Goal: Task Accomplishment & Management: Use online tool/utility

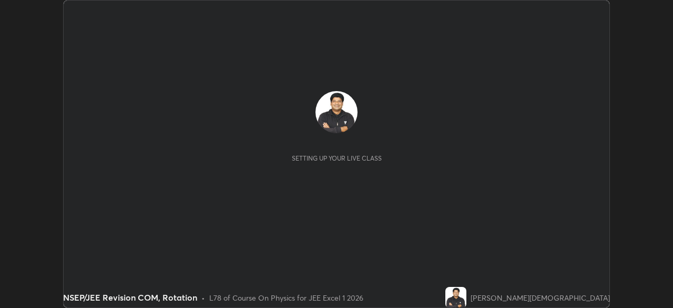
scroll to position [308, 673]
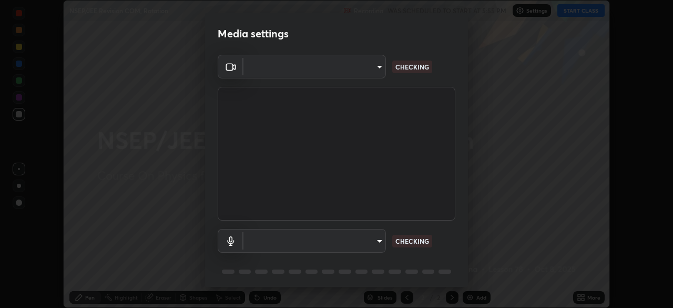
type input "b7be3d6cdc140e722cc9de4be8502babc520c6cce0c95a8ddfe4c3679804a010"
click at [379, 239] on body "Erase all NSEP/JEE Revision COM, Rotation Recording WAS SCHEDULED TO START AT 5…" at bounding box center [336, 154] width 673 height 308
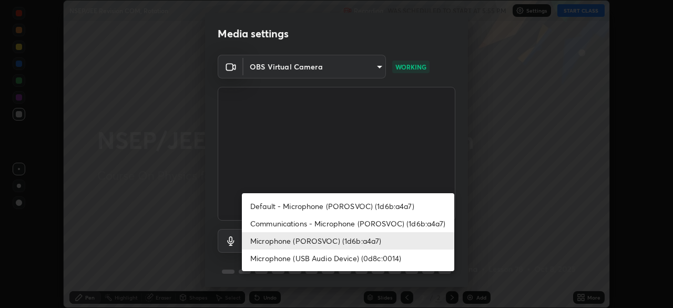
click at [376, 241] on li "Microphone (POROSVOC) (1d6b:a4a7)" at bounding box center [348, 240] width 212 height 17
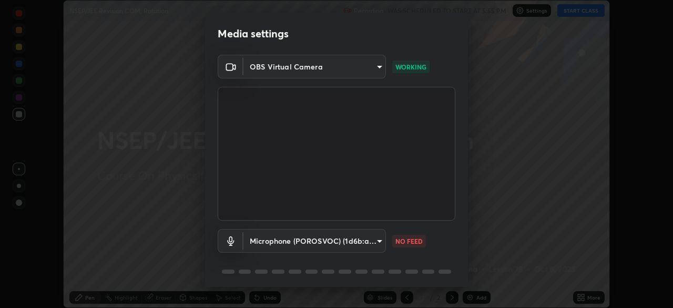
click at [379, 240] on body "Erase all NSEP/JEE Revision COM, Rotation Recording WAS SCHEDULED TO START AT 5…" at bounding box center [336, 154] width 673 height 308
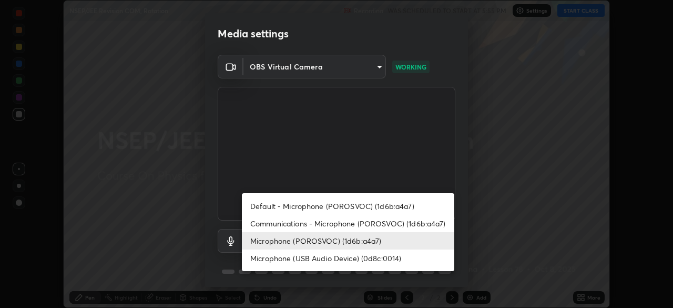
click at [372, 258] on li "Microphone (USB Audio Device) (0d8c:0014)" at bounding box center [348, 257] width 212 height 17
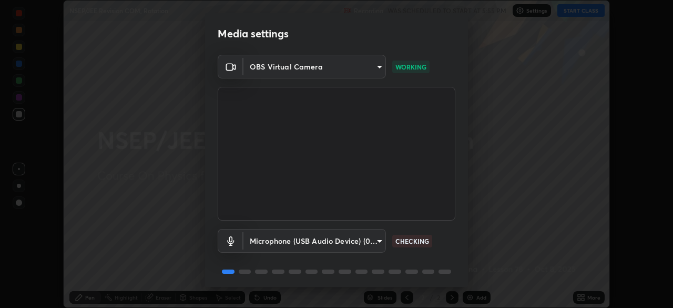
click at [447, 266] on div at bounding box center [337, 271] width 238 height 13
click at [379, 237] on body "Erase all NSEP/JEE Revision COM, Rotation Recording WAS SCHEDULED TO START AT 5…" at bounding box center [336, 154] width 673 height 308
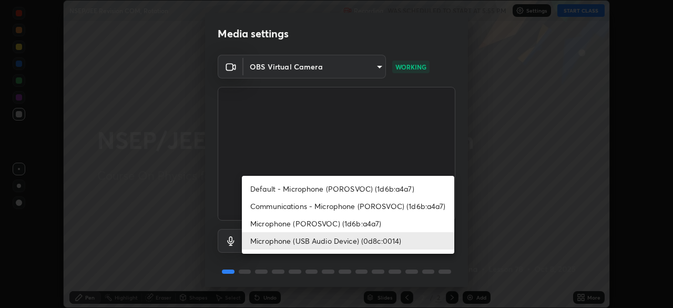
click at [369, 224] on li "Microphone (POROSVOC) (1d6b:a4a7)" at bounding box center [348, 223] width 212 height 17
type input "c2c3e2c2ac0cd96940e825a5162d9a4f740722da31b3b92f07ac2e1e53a32515"
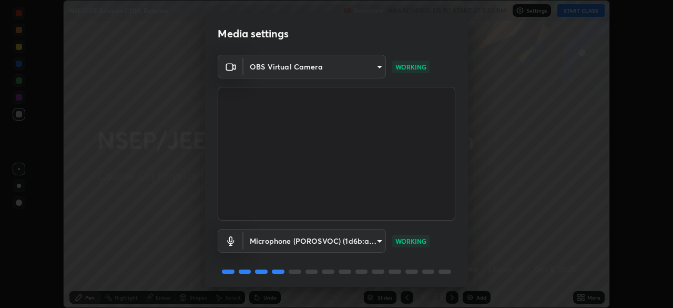
scroll to position [37, 0]
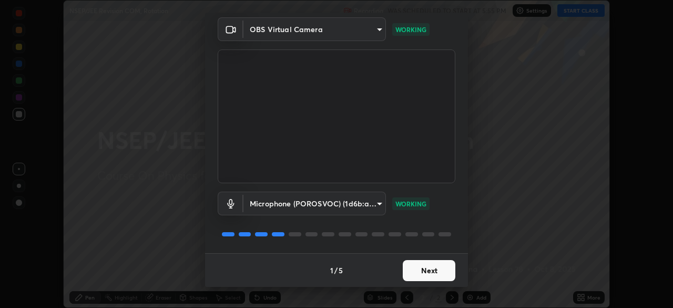
click at [432, 272] on button "Next" at bounding box center [429, 270] width 53 height 21
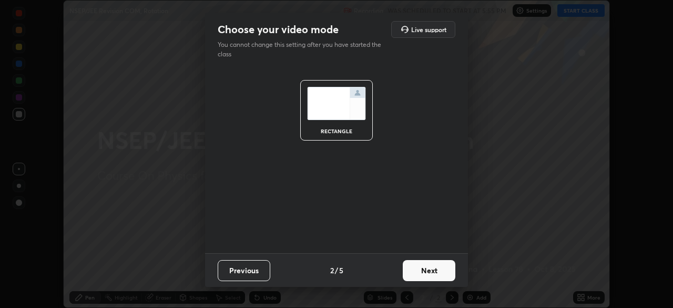
scroll to position [0, 0]
click at [433, 270] on button "Next" at bounding box center [429, 270] width 53 height 21
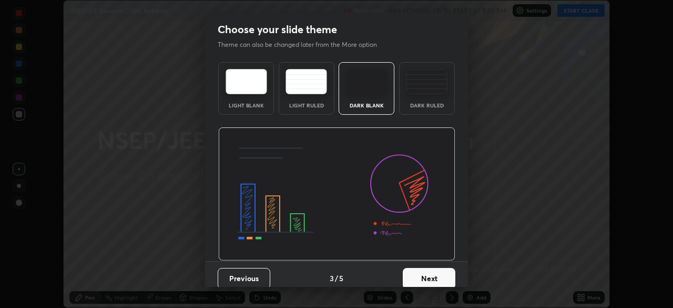
click at [432, 274] on button "Next" at bounding box center [429, 278] width 53 height 21
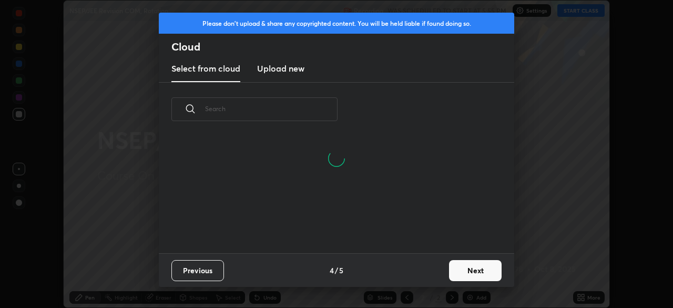
click at [477, 266] on button "Next" at bounding box center [475, 270] width 53 height 21
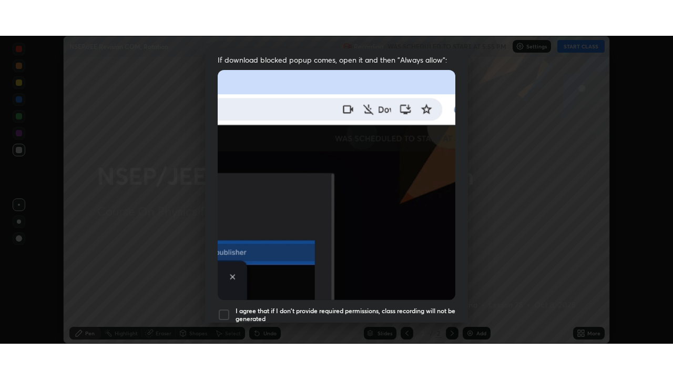
scroll to position [252, 0]
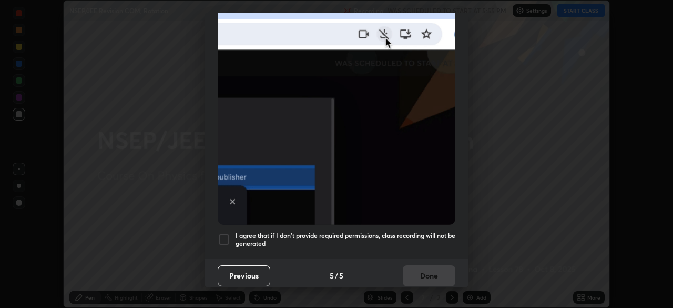
click at [226, 236] on div at bounding box center [224, 239] width 13 height 13
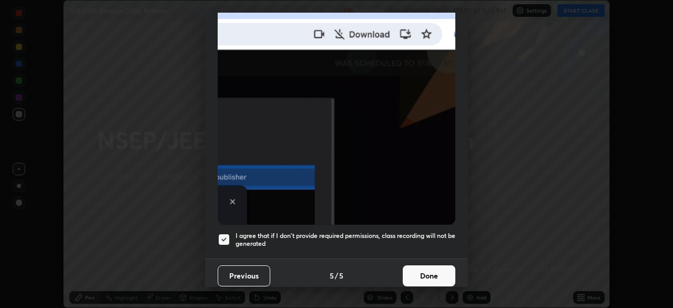
click at [434, 269] on button "Done" at bounding box center [429, 275] width 53 height 21
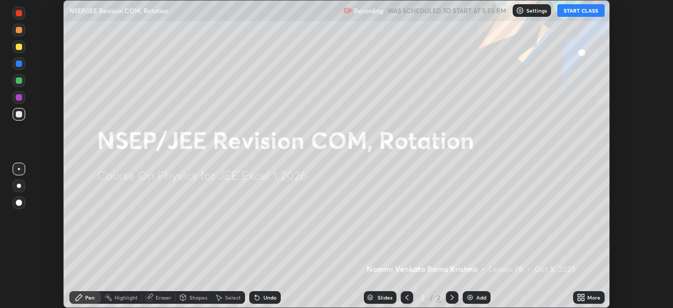
click at [582, 13] on button "START CLASS" at bounding box center [580, 10] width 47 height 13
click at [582, 297] on icon at bounding box center [581, 297] width 8 height 8
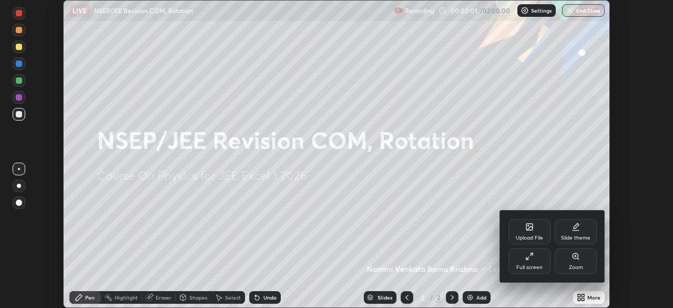
click at [541, 258] on div "Full screen" at bounding box center [529, 260] width 42 height 25
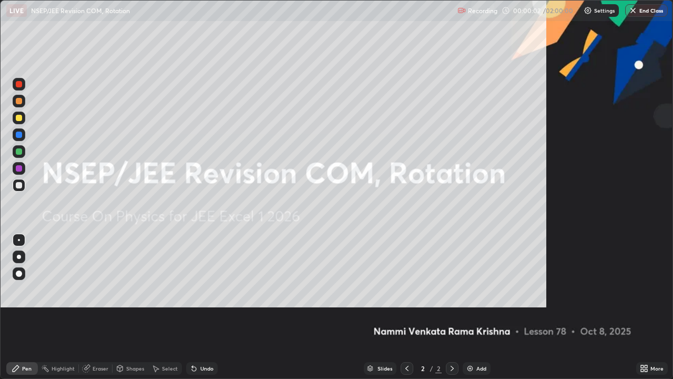
scroll to position [379, 673]
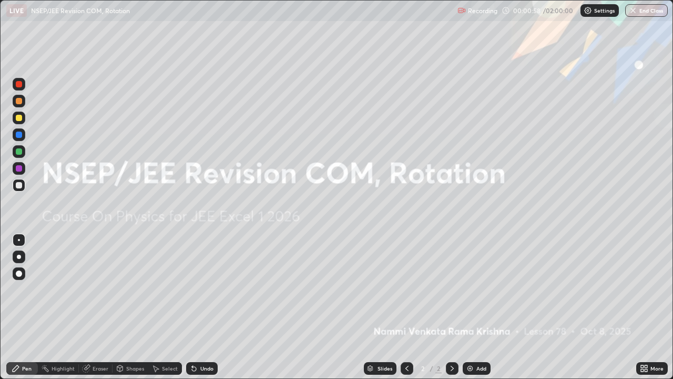
click at [473, 307] on img at bounding box center [470, 368] width 8 height 8
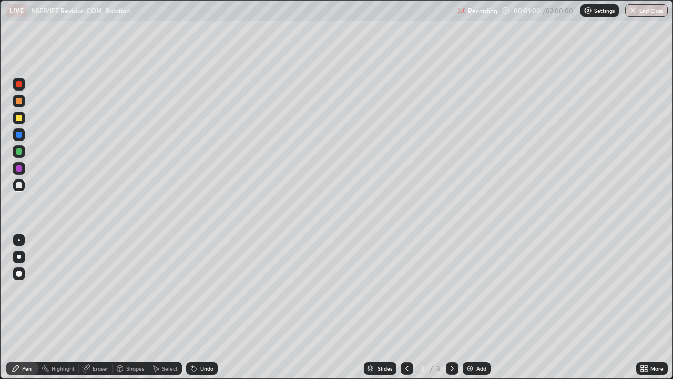
click at [27, 307] on div "Pen" at bounding box center [26, 367] width 9 height 5
click at [19, 117] on div at bounding box center [19, 118] width 6 height 6
click at [21, 186] on div at bounding box center [19, 185] width 6 height 6
click at [197, 307] on div "Undo" at bounding box center [202, 368] width 32 height 13
click at [19, 151] on div at bounding box center [19, 151] width 6 height 6
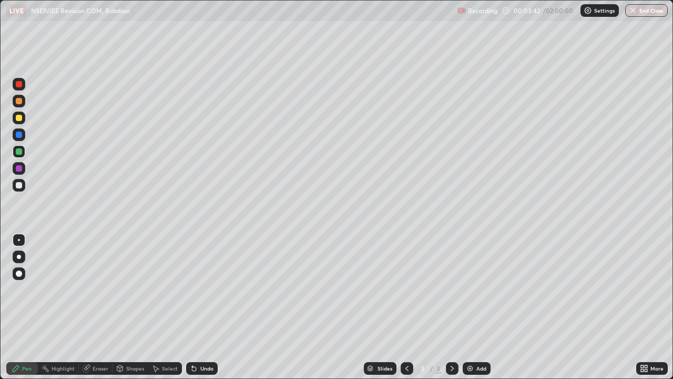
click at [23, 121] on div at bounding box center [19, 117] width 13 height 13
click at [135, 307] on div "Shapes" at bounding box center [135, 367] width 18 height 5
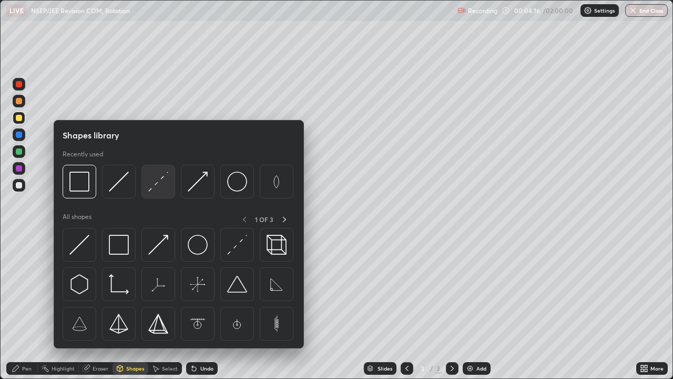
click at [158, 192] on div at bounding box center [158, 182] width 34 height 34
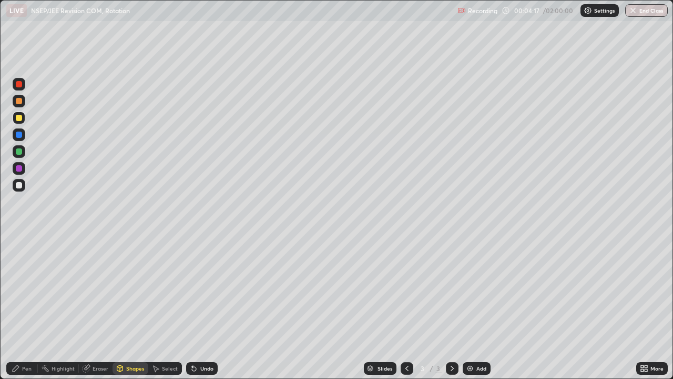
click at [21, 104] on div at bounding box center [19, 101] width 6 height 6
click at [33, 307] on div "Pen" at bounding box center [22, 368] width 32 height 13
click at [18, 152] on div at bounding box center [19, 151] width 6 height 6
click at [21, 187] on div at bounding box center [19, 185] width 6 height 6
click at [213, 307] on div "Undo" at bounding box center [202, 368] width 32 height 13
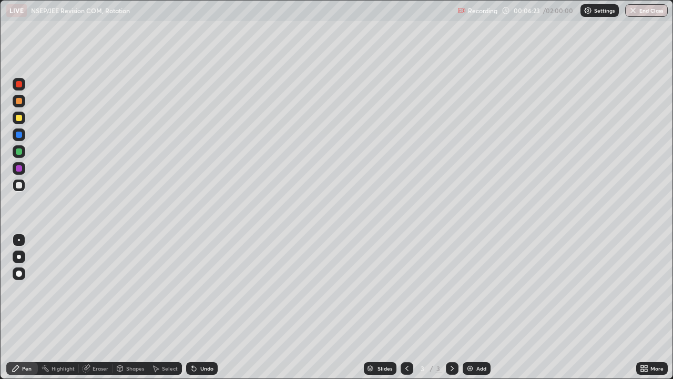
click at [468, 307] on img at bounding box center [470, 368] width 8 height 8
click at [25, 307] on div "Pen" at bounding box center [26, 367] width 9 height 5
click at [21, 118] on div at bounding box center [19, 118] width 6 height 6
click at [135, 307] on div "Shapes" at bounding box center [135, 367] width 18 height 5
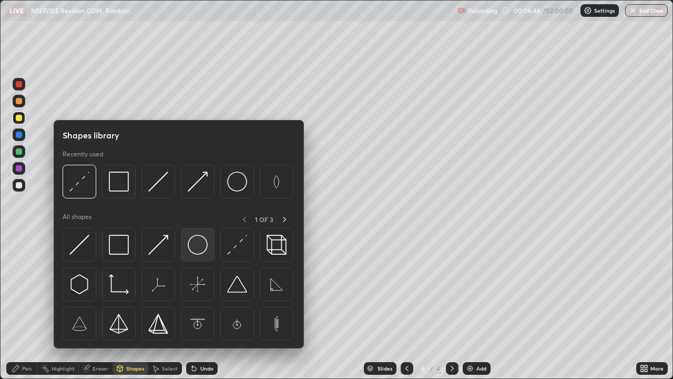
click at [201, 249] on img at bounding box center [198, 245] width 20 height 20
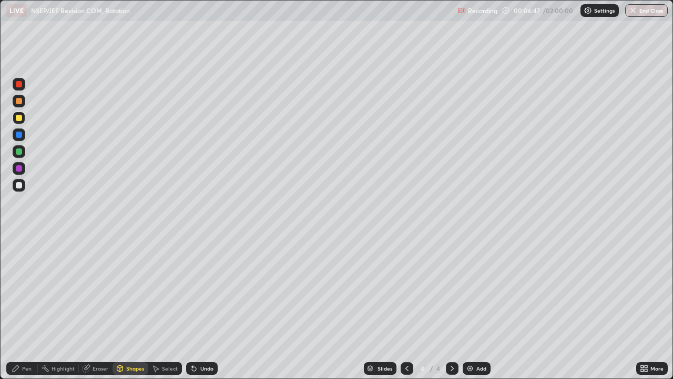
click at [30, 307] on div "Pen" at bounding box center [26, 367] width 9 height 5
click at [19, 273] on div at bounding box center [19, 273] width 6 height 6
click at [131, 307] on div "Shapes" at bounding box center [135, 367] width 18 height 5
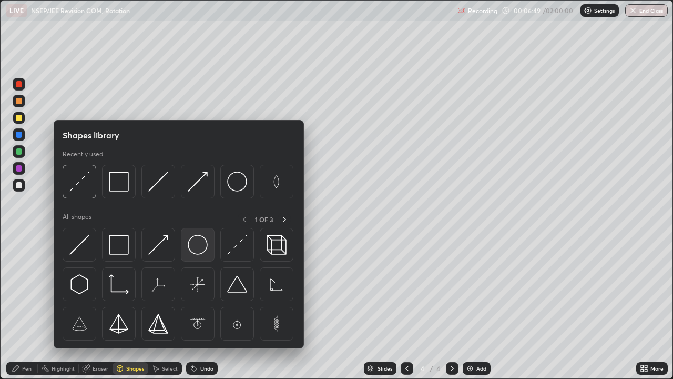
click at [196, 246] on img at bounding box center [198, 245] width 20 height 20
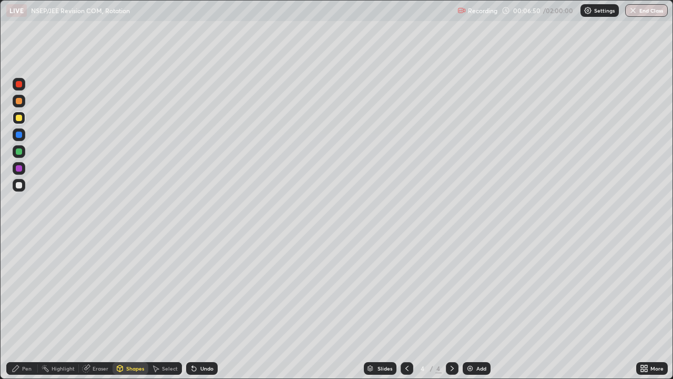
click at [19, 100] on div at bounding box center [19, 101] width 6 height 6
click at [103, 307] on div "Eraser" at bounding box center [101, 367] width 16 height 5
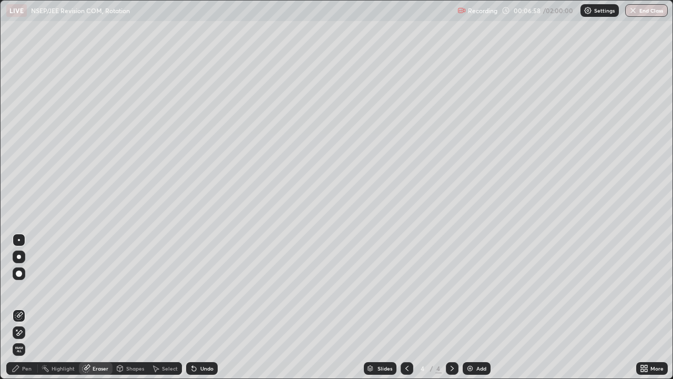
click at [27, 307] on div "Pen" at bounding box center [26, 367] width 9 height 5
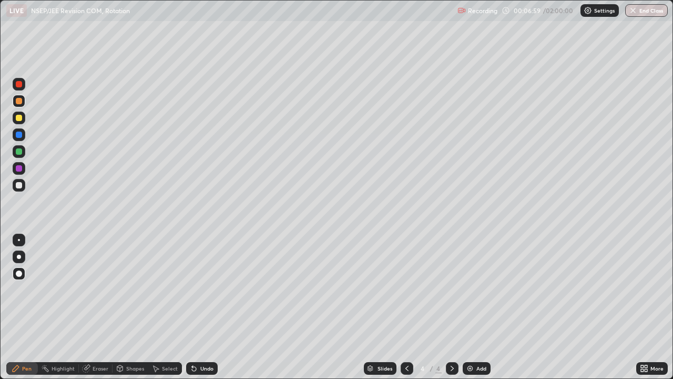
click at [19, 240] on div at bounding box center [19, 240] width 2 height 2
click at [22, 187] on div at bounding box center [19, 185] width 6 height 6
click at [21, 119] on div at bounding box center [19, 118] width 6 height 6
click at [167, 307] on div "Select" at bounding box center [170, 367] width 16 height 5
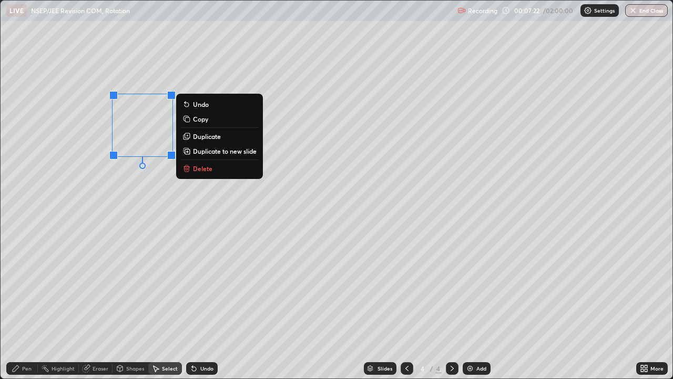
click at [202, 136] on p "Duplicate" at bounding box center [207, 136] width 28 height 8
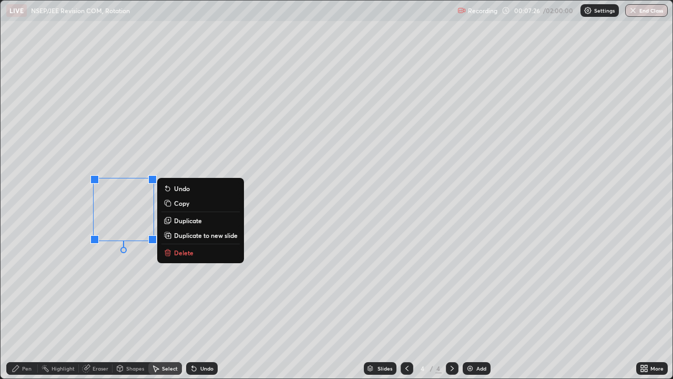
click at [25, 307] on div "Pen" at bounding box center [26, 367] width 9 height 5
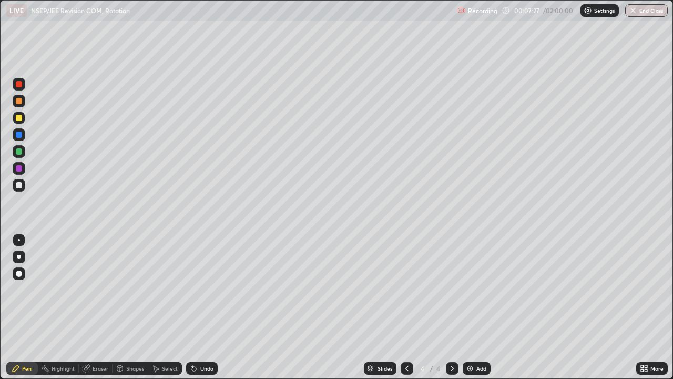
click at [21, 184] on div at bounding box center [19, 185] width 6 height 6
click at [198, 307] on div "Undo" at bounding box center [202, 368] width 32 height 13
click at [200, 307] on div "Undo" at bounding box center [206, 367] width 13 height 5
click at [202, 307] on div "Undo" at bounding box center [206, 367] width 13 height 5
click at [19, 120] on div at bounding box center [19, 118] width 6 height 6
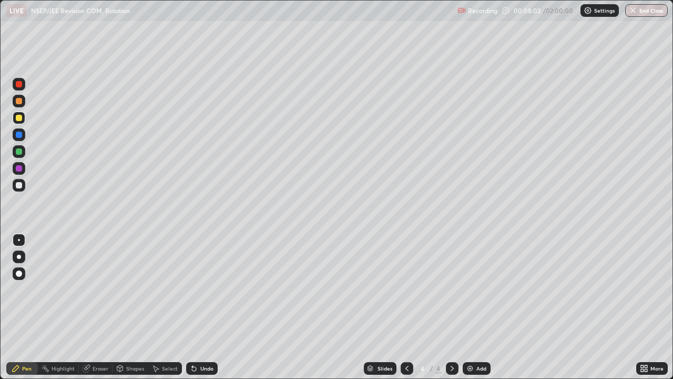
click at [134, 307] on div "Shapes" at bounding box center [135, 367] width 18 height 5
click at [160, 307] on div "Select" at bounding box center [165, 368] width 34 height 13
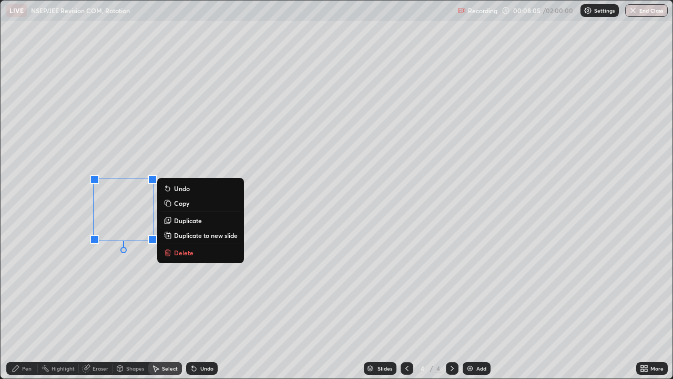
click at [186, 221] on p "Duplicate" at bounding box center [188, 220] width 28 height 8
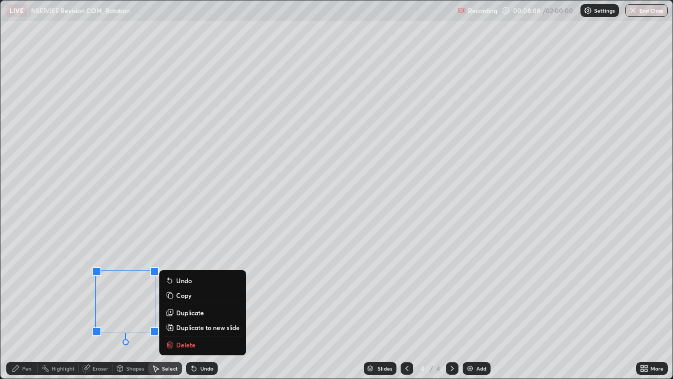
click at [25, 307] on div "Pen" at bounding box center [26, 367] width 9 height 5
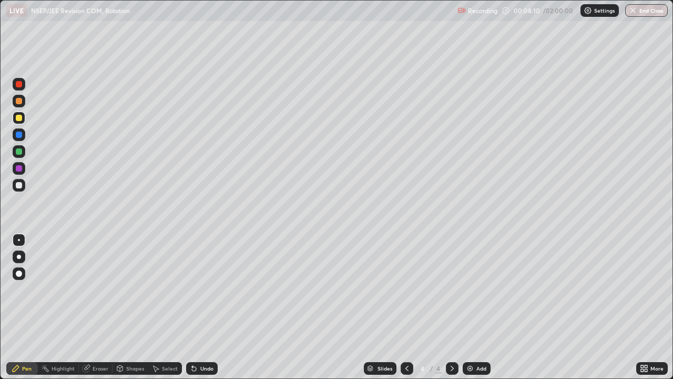
click at [21, 101] on div at bounding box center [19, 101] width 6 height 6
click at [22, 186] on div at bounding box center [19, 185] width 6 height 6
click at [136, 307] on div "Shapes" at bounding box center [135, 367] width 18 height 5
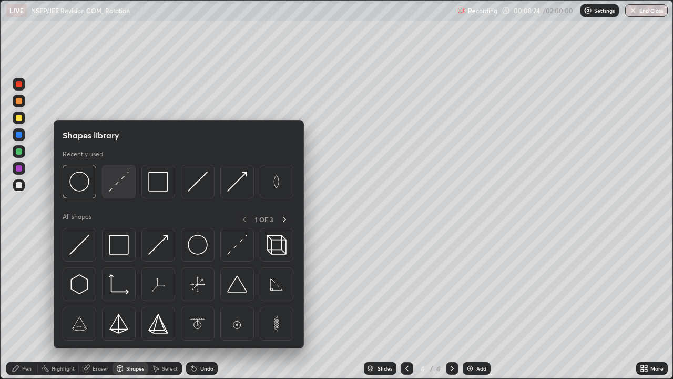
click at [117, 186] on img at bounding box center [119, 181] width 20 height 20
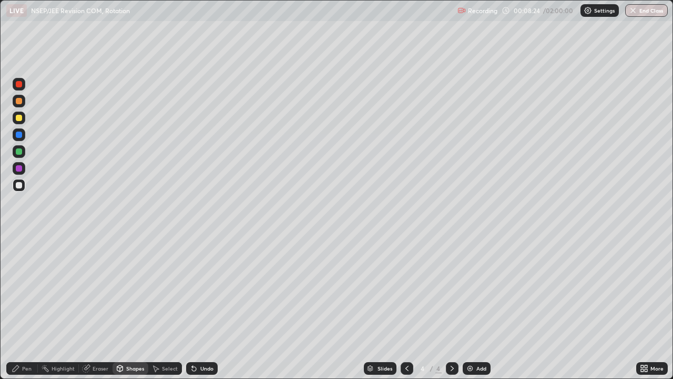
click at [19, 101] on div at bounding box center [19, 101] width 6 height 6
click at [32, 307] on div "Pen" at bounding box center [22, 368] width 32 height 13
click at [21, 117] on div at bounding box center [19, 118] width 6 height 6
click at [165, 307] on div "Select" at bounding box center [170, 367] width 16 height 5
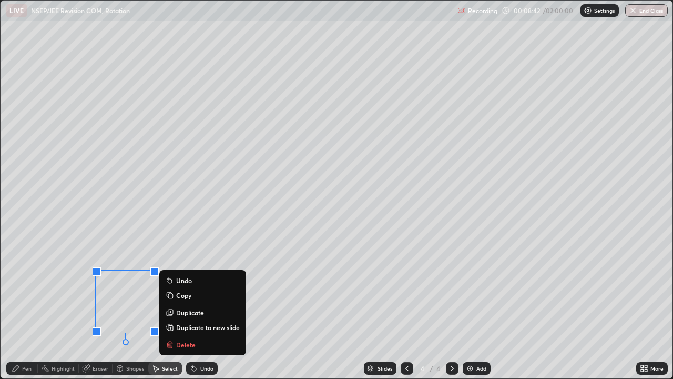
click at [184, 307] on p "Duplicate" at bounding box center [190, 312] width 28 height 8
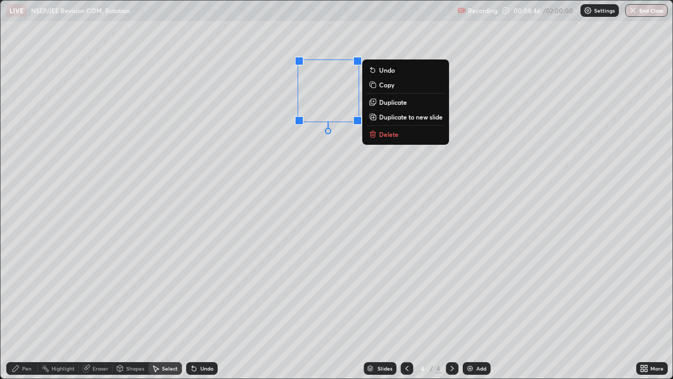
click at [34, 307] on div "Pen" at bounding box center [22, 368] width 32 height 13
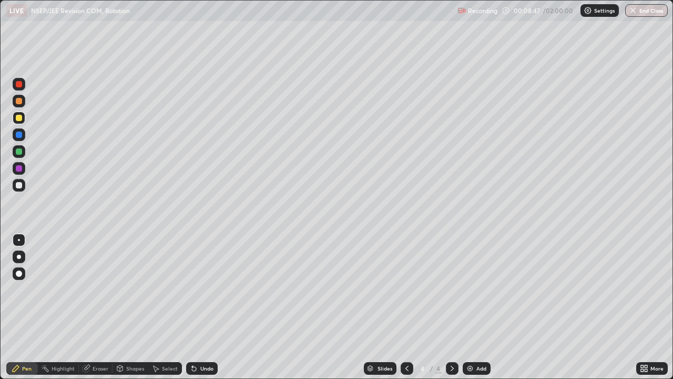
click at [21, 190] on div at bounding box center [19, 185] width 13 height 13
click at [20, 119] on div at bounding box center [19, 118] width 6 height 6
click at [130, 307] on div "Shapes" at bounding box center [135, 367] width 18 height 5
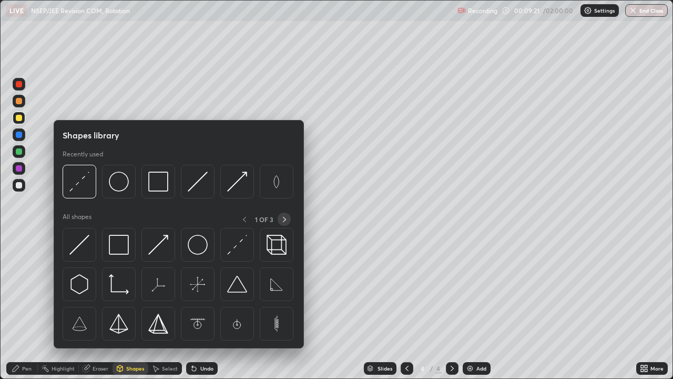
click at [283, 220] on icon at bounding box center [284, 219] width 8 height 8
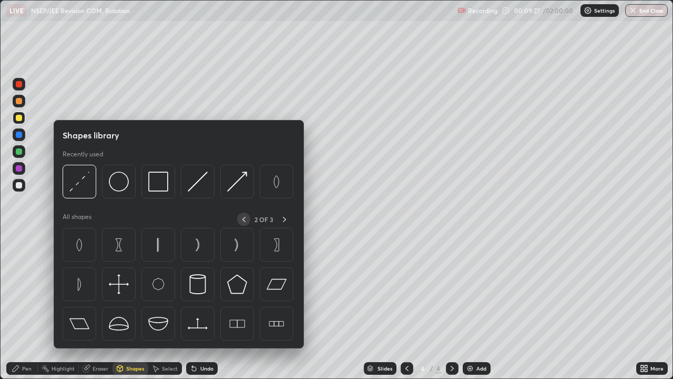
click at [245, 218] on icon at bounding box center [244, 219] width 8 height 8
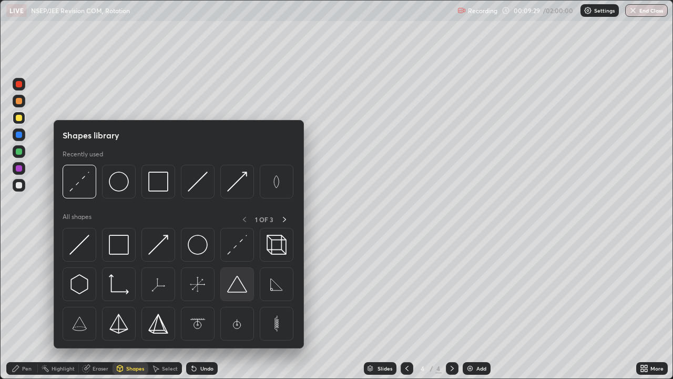
click at [240, 289] on img at bounding box center [237, 284] width 20 height 20
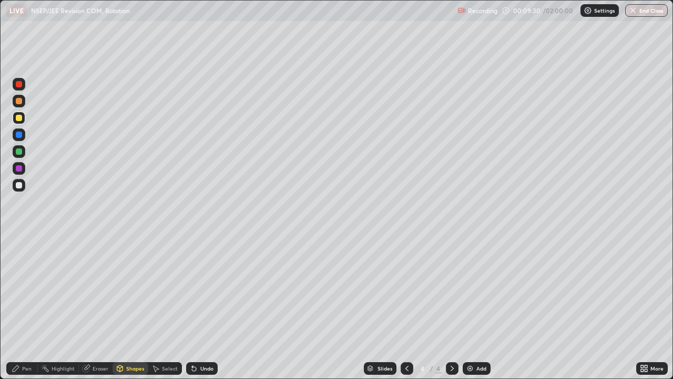
click at [21, 99] on div at bounding box center [19, 101] width 6 height 6
click at [104, 307] on div "Eraser" at bounding box center [101, 367] width 16 height 5
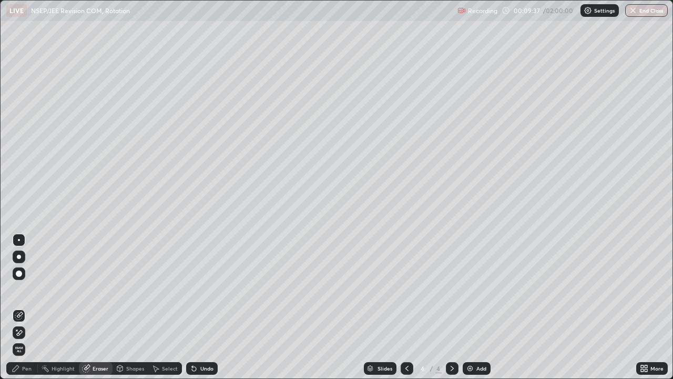
click at [133, 307] on div "Shapes" at bounding box center [135, 367] width 18 height 5
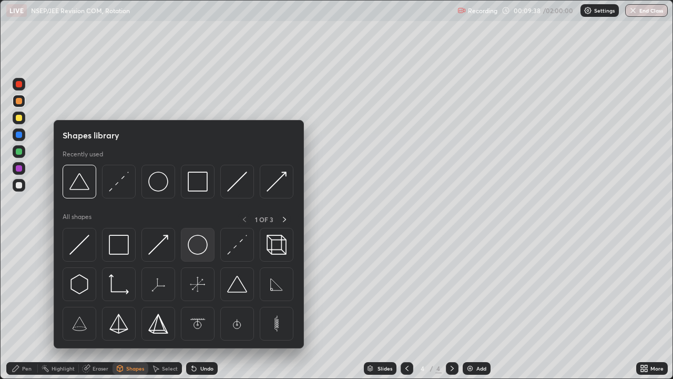
click at [199, 248] on img at bounding box center [198, 245] width 20 height 20
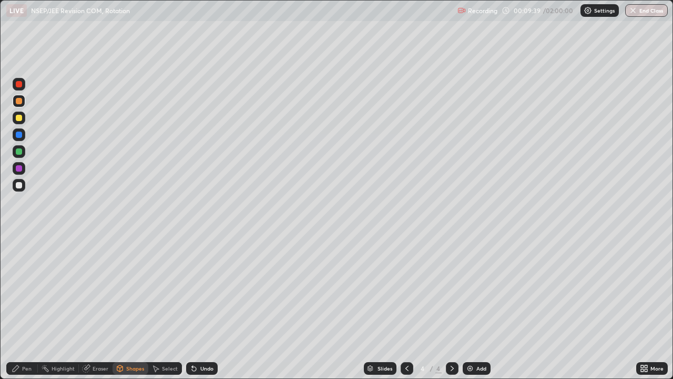
click at [19, 101] on div at bounding box center [19, 101] width 6 height 6
click at [30, 307] on div "Pen" at bounding box center [26, 367] width 9 height 5
click at [200, 307] on div "Undo" at bounding box center [206, 367] width 13 height 5
click at [132, 307] on div "Shapes" at bounding box center [135, 367] width 18 height 5
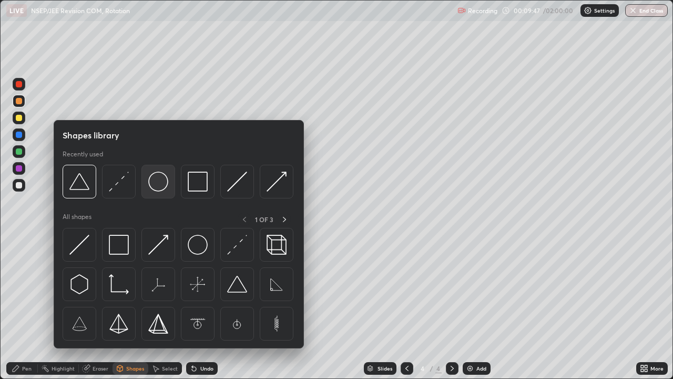
click at [164, 187] on img at bounding box center [158, 181] width 20 height 20
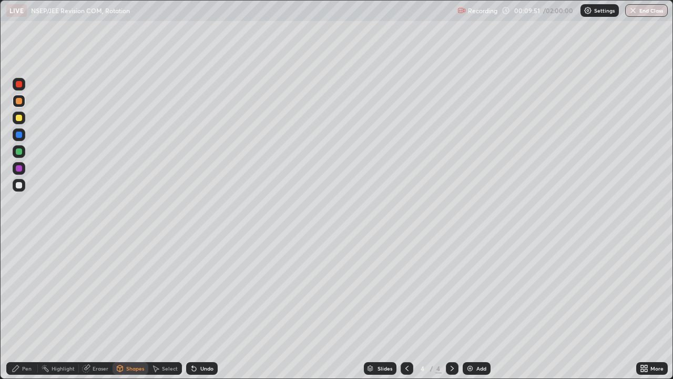
click at [30, 307] on div "Pen" at bounding box center [26, 367] width 9 height 5
click at [19, 185] on div at bounding box center [19, 185] width 6 height 6
click at [22, 123] on div at bounding box center [19, 117] width 13 height 13
click at [167, 307] on div "Select" at bounding box center [170, 367] width 16 height 5
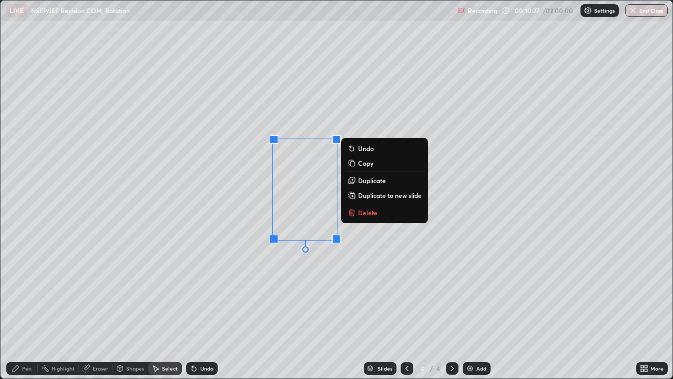
click at [364, 181] on p "Duplicate" at bounding box center [372, 180] width 28 height 8
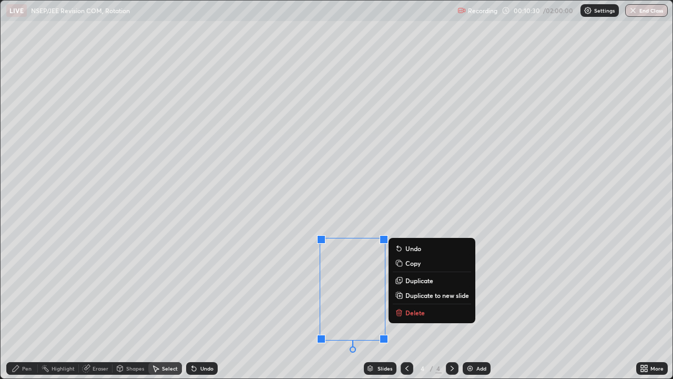
click at [25, 307] on div "Pen" at bounding box center [26, 367] width 9 height 5
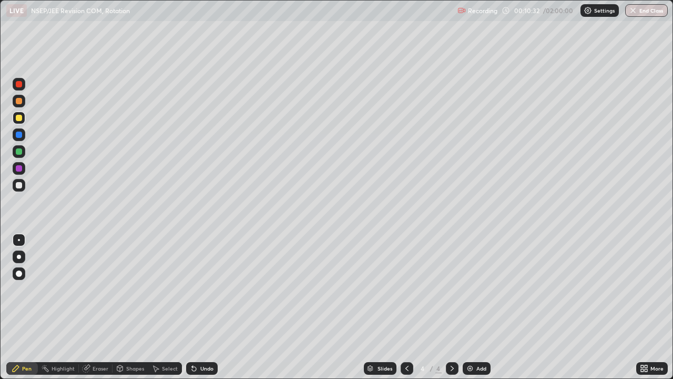
click at [24, 188] on div at bounding box center [19, 185] width 13 height 13
click at [134, 307] on div "Shapes" at bounding box center [135, 367] width 18 height 5
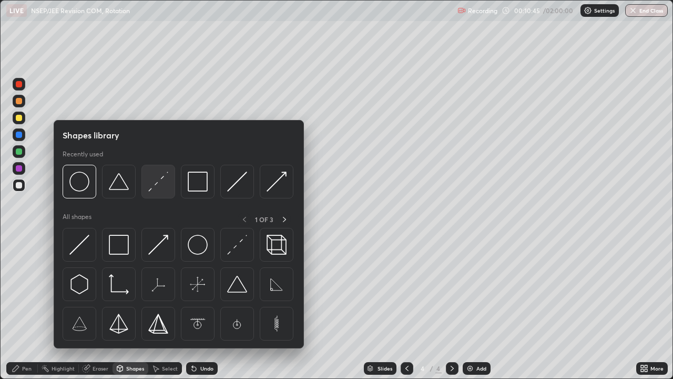
click at [161, 184] on img at bounding box center [158, 181] width 20 height 20
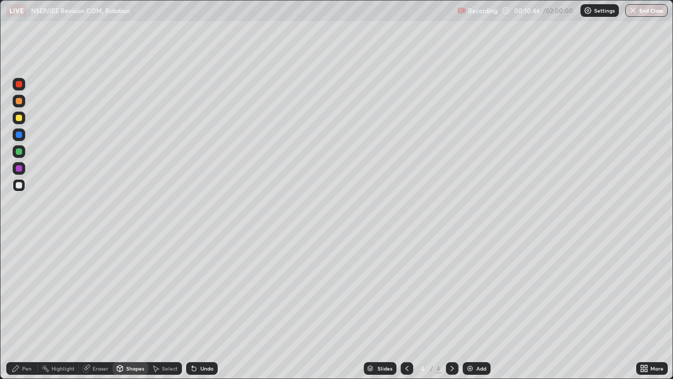
click at [18, 100] on div at bounding box center [19, 101] width 6 height 6
click at [31, 307] on div "Pen" at bounding box center [22, 368] width 32 height 13
click at [206, 307] on div "Undo" at bounding box center [206, 367] width 13 height 5
click at [170, 307] on div "Select" at bounding box center [170, 367] width 16 height 5
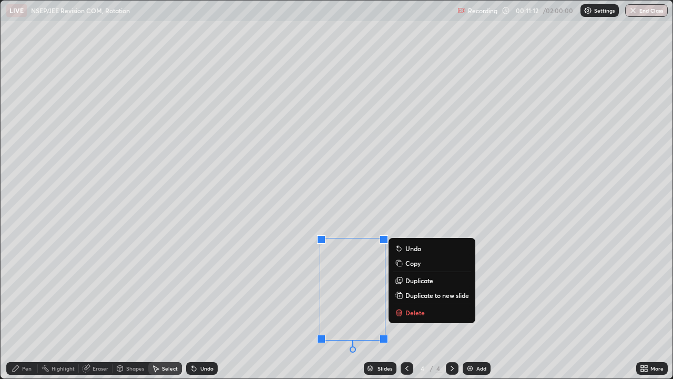
click at [414, 282] on p "Duplicate" at bounding box center [419, 280] width 28 height 8
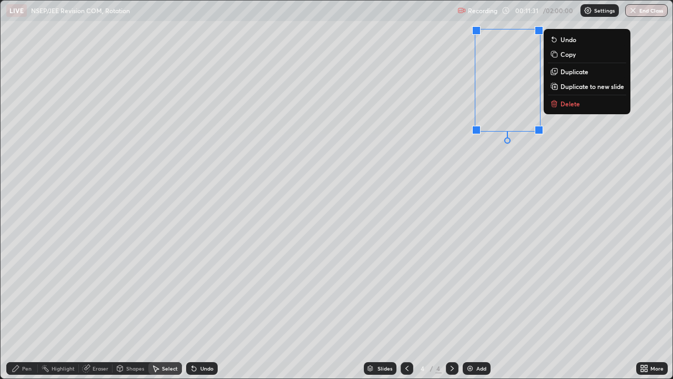
click at [84, 196] on div "0 ° Undo Copy Duplicate Duplicate to new slide Delete" at bounding box center [337, 190] width 672 height 378
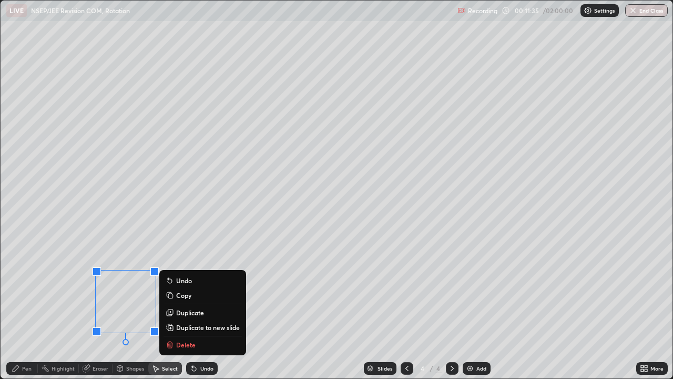
click at [185, 307] on p "Duplicate" at bounding box center [190, 312] width 28 height 8
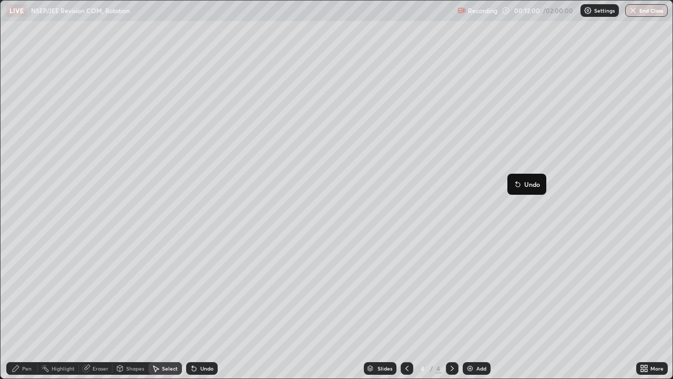
click at [28, 307] on div "Pen" at bounding box center [26, 367] width 9 height 5
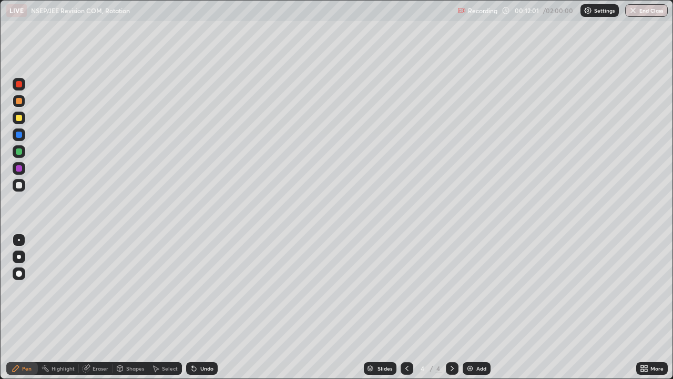
click at [23, 186] on div at bounding box center [19, 185] width 13 height 13
click at [136, 307] on div "Shapes" at bounding box center [131, 368] width 36 height 13
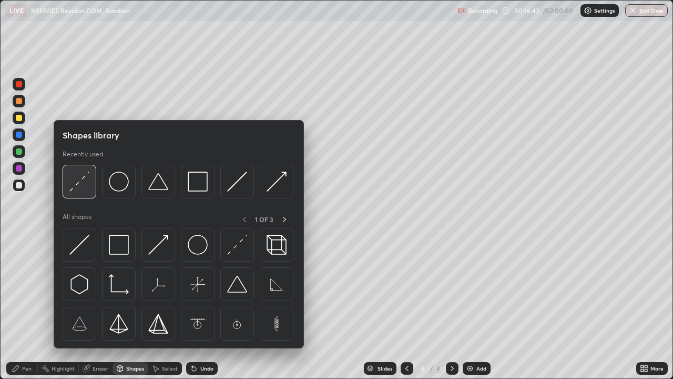
click at [83, 189] on img at bounding box center [79, 181] width 20 height 20
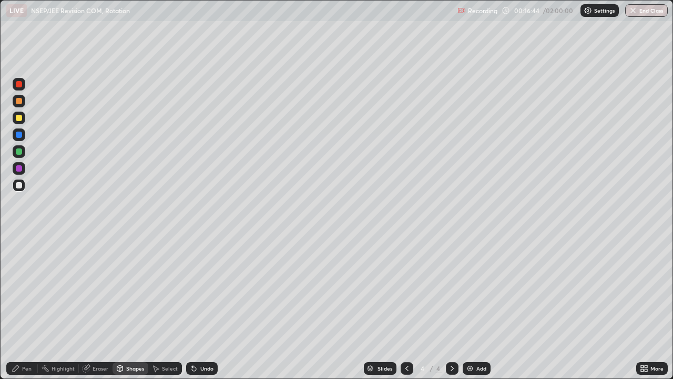
click at [22, 114] on div at bounding box center [19, 117] width 13 height 13
click at [19, 151] on div at bounding box center [19, 151] width 6 height 6
click at [27, 307] on div "Pen" at bounding box center [26, 367] width 9 height 5
click at [23, 119] on div at bounding box center [19, 117] width 13 height 13
click at [210, 307] on div "Undo" at bounding box center [206, 367] width 13 height 5
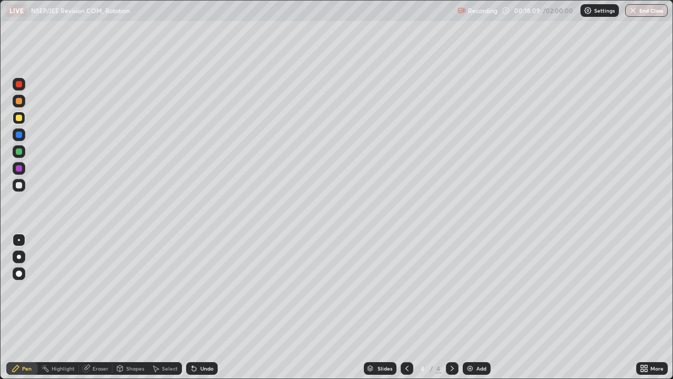
click at [210, 307] on div "Undo" at bounding box center [206, 367] width 13 height 5
click at [209, 307] on div "Undo" at bounding box center [206, 367] width 13 height 5
click at [205, 307] on div "Undo" at bounding box center [206, 367] width 13 height 5
click at [202, 307] on div "Undo" at bounding box center [206, 367] width 13 height 5
click at [201, 307] on div "Undo" at bounding box center [206, 367] width 13 height 5
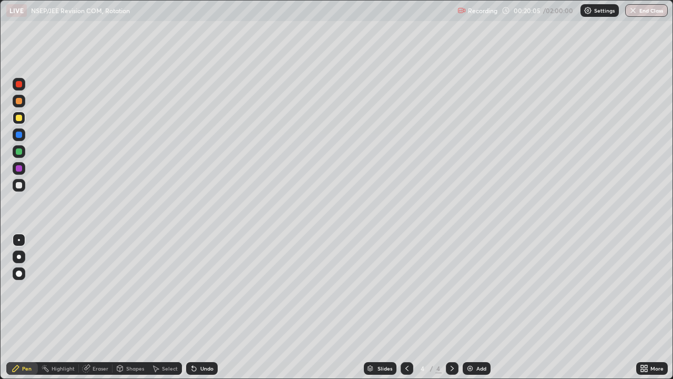
click at [200, 307] on div "Undo" at bounding box center [206, 367] width 13 height 5
click at [19, 86] on div at bounding box center [19, 84] width 6 height 6
click at [22, 118] on div at bounding box center [19, 118] width 6 height 6
click at [172, 307] on div "Select" at bounding box center [165, 368] width 34 height 13
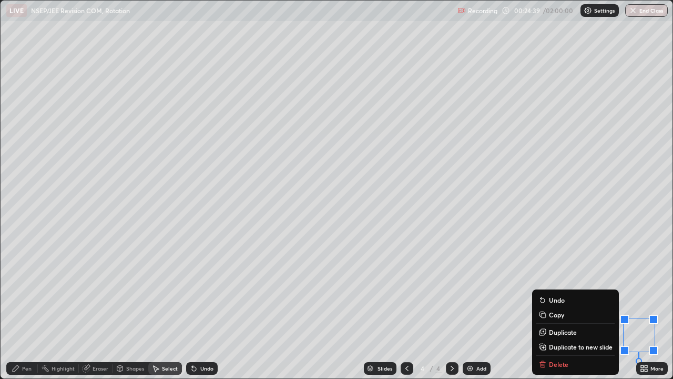
click at [558, 307] on div "Slides 4 / 4 Add" at bounding box center [427, 368] width 419 height 21
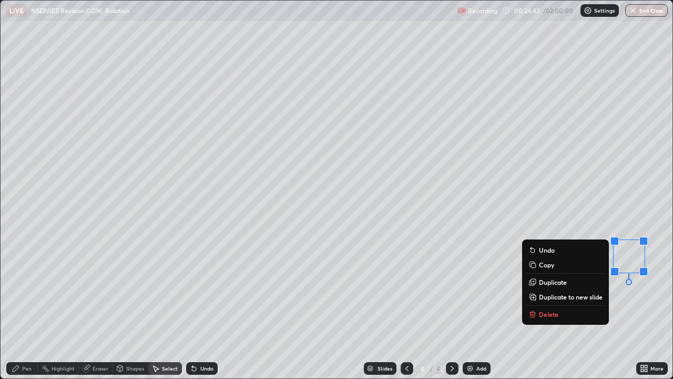
click at [545, 307] on p "Delete" at bounding box center [548, 314] width 19 height 8
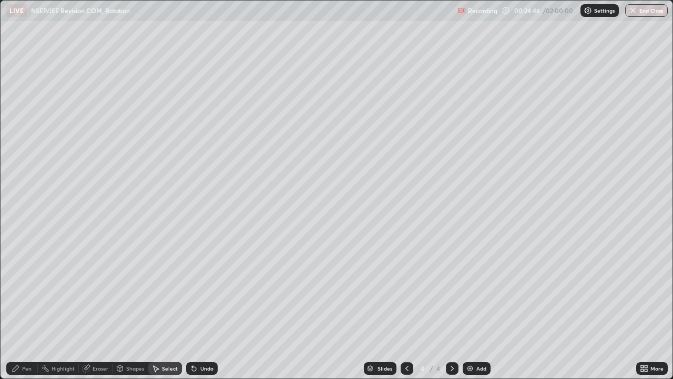
click at [33, 307] on div "Pen" at bounding box center [22, 368] width 32 height 13
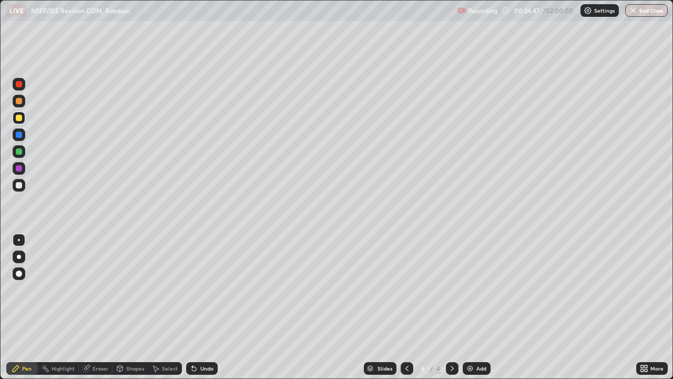
click at [170, 307] on div "Select" at bounding box center [170, 367] width 16 height 5
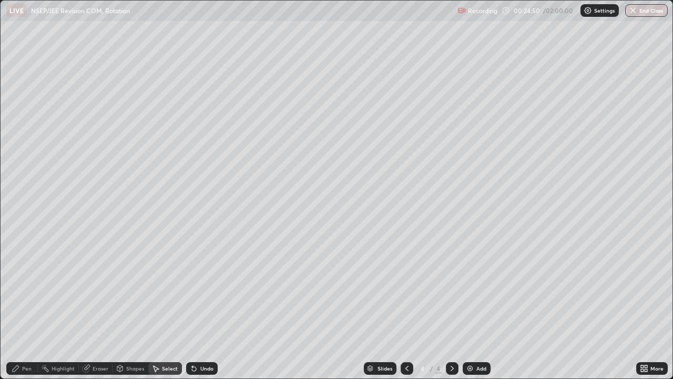
click at [30, 307] on div "Pen" at bounding box center [26, 367] width 9 height 5
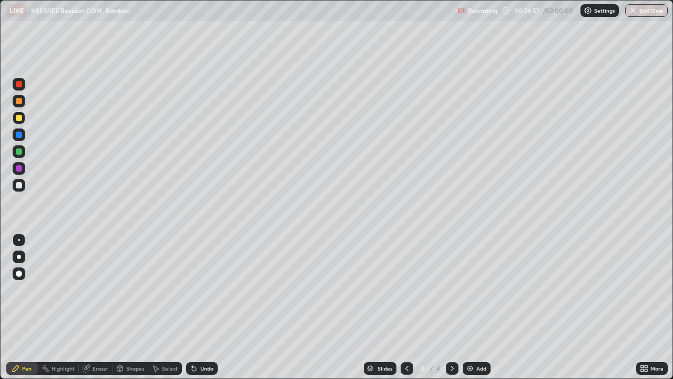
click at [167, 307] on div "Select" at bounding box center [170, 367] width 16 height 5
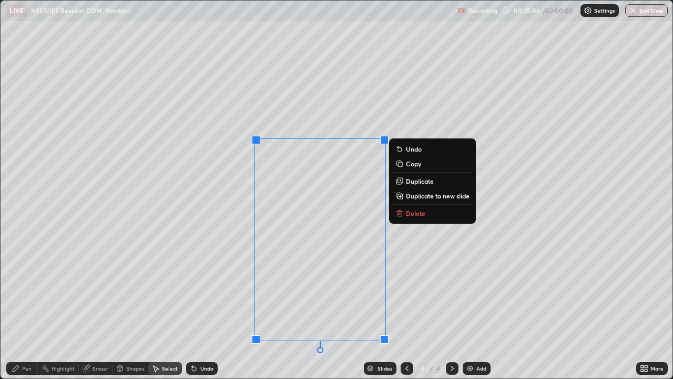
click at [196, 307] on div "0 ° Undo Copy Duplicate Duplicate to new slide Delete" at bounding box center [337, 190] width 672 height 378
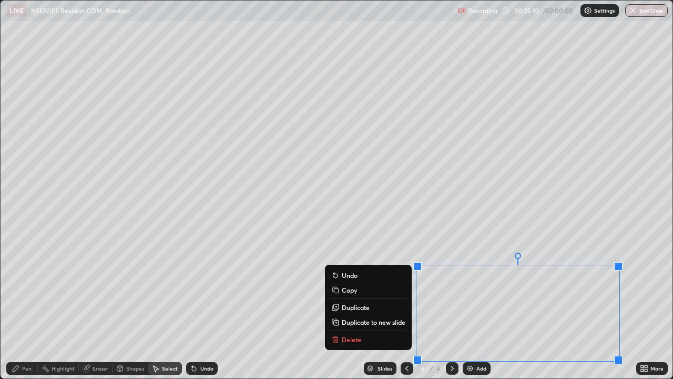
click at [388, 307] on p "Duplicate to new slide" at bounding box center [374, 322] width 64 height 8
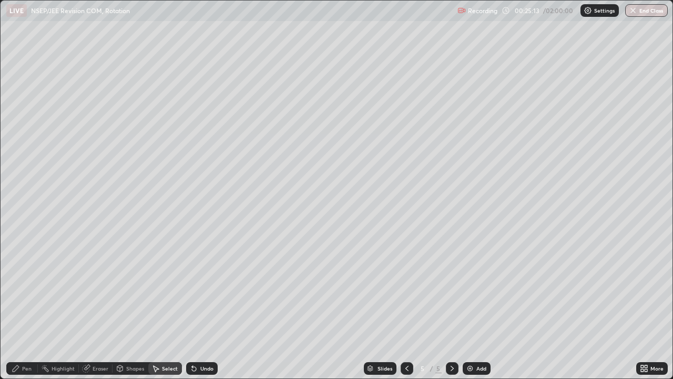
click at [27, 307] on div "Pen" at bounding box center [26, 367] width 9 height 5
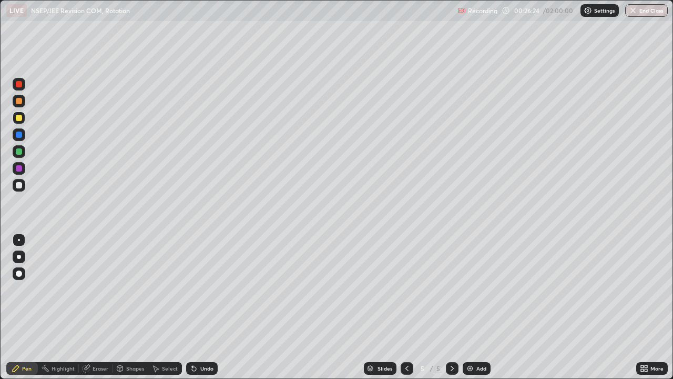
click at [174, 307] on div "Select" at bounding box center [170, 367] width 16 height 5
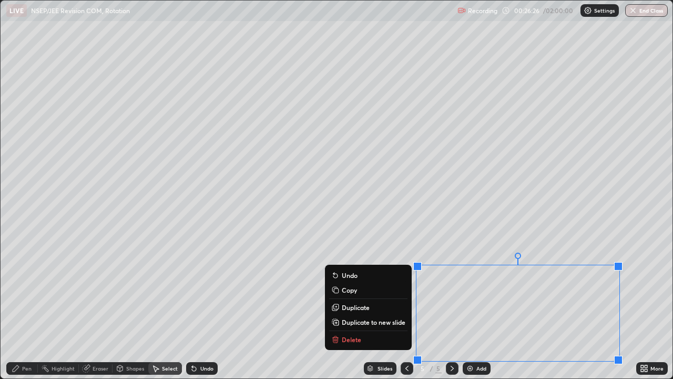
click at [354, 307] on p "Delete" at bounding box center [351, 339] width 19 height 8
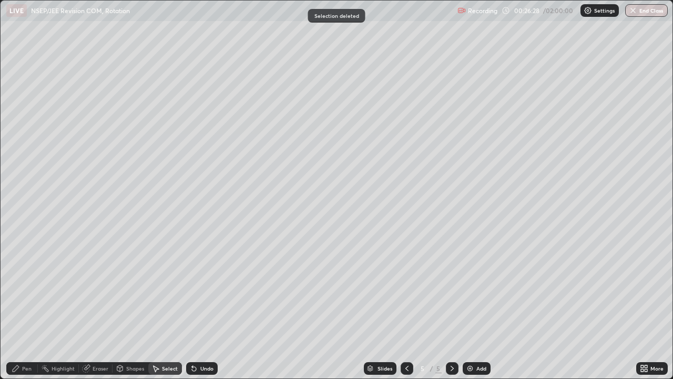
click at [33, 307] on div "Pen" at bounding box center [22, 368] width 32 height 13
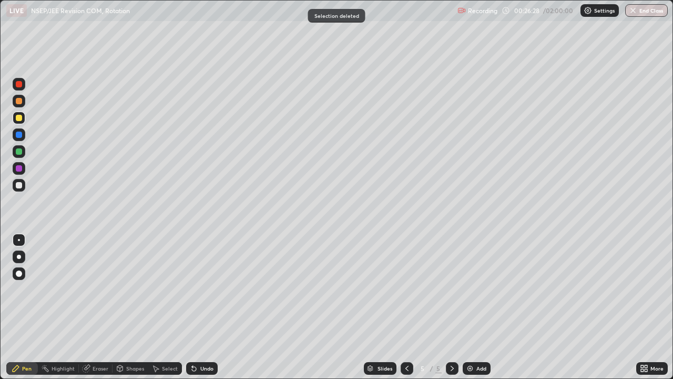
click at [21, 182] on div at bounding box center [19, 185] width 6 height 6
click at [17, 120] on div at bounding box center [19, 118] width 6 height 6
click at [22, 152] on div at bounding box center [19, 151] width 6 height 6
click at [19, 186] on div at bounding box center [19, 185] width 6 height 6
click at [19, 118] on div at bounding box center [19, 118] width 6 height 6
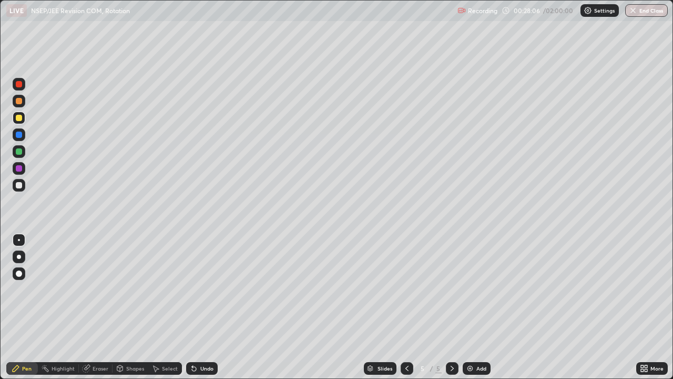
click at [23, 154] on div at bounding box center [19, 151] width 13 height 13
click at [22, 186] on div at bounding box center [19, 185] width 6 height 6
click at [20, 153] on div at bounding box center [19, 151] width 6 height 6
click at [19, 120] on div at bounding box center [19, 118] width 6 height 6
click at [22, 273] on div at bounding box center [19, 273] width 6 height 6
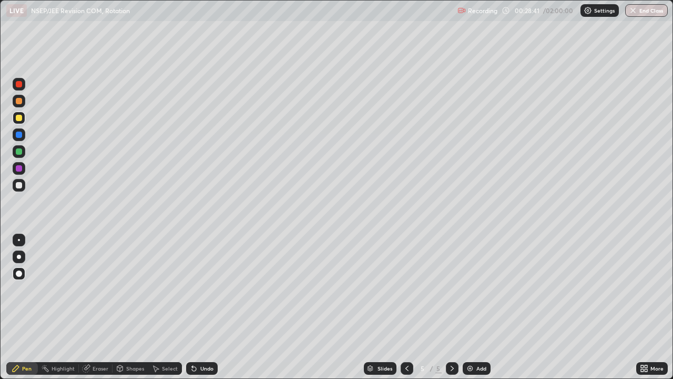
click at [129, 307] on div "Shapes" at bounding box center [135, 367] width 18 height 5
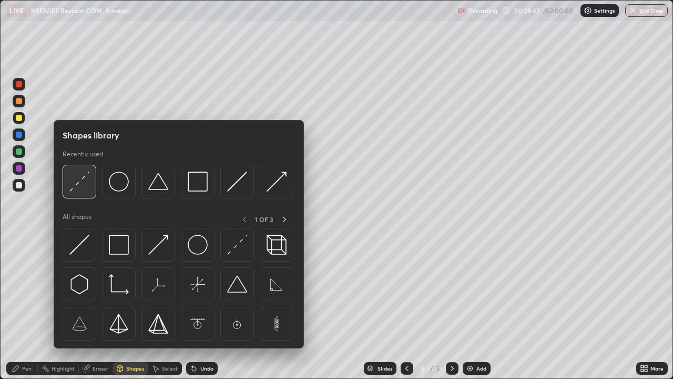
click at [90, 186] on div at bounding box center [80, 182] width 34 height 34
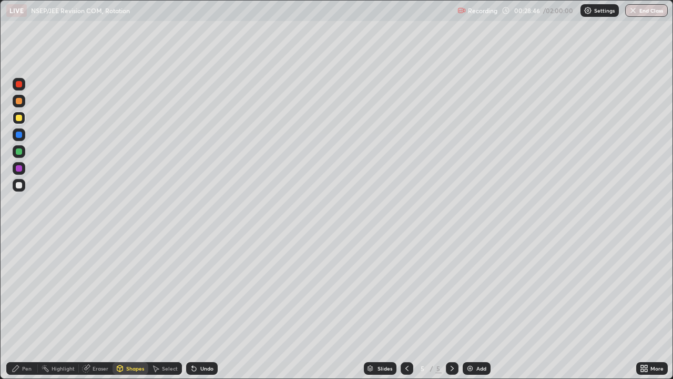
click at [206, 307] on div "Undo" at bounding box center [206, 367] width 13 height 5
click at [24, 188] on div at bounding box center [19, 185] width 13 height 13
click at [30, 307] on div "Pen" at bounding box center [26, 367] width 9 height 5
click at [19, 240] on div at bounding box center [19, 240] width 2 height 2
click at [21, 184] on div at bounding box center [19, 185] width 6 height 6
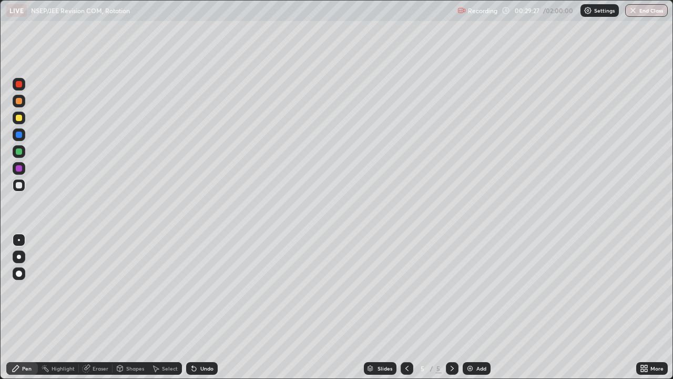
click at [20, 118] on div at bounding box center [19, 118] width 6 height 6
click at [19, 151] on div at bounding box center [19, 151] width 6 height 6
click at [205, 307] on div "Undo" at bounding box center [206, 367] width 13 height 5
click at [206, 307] on div "Undo" at bounding box center [206, 367] width 13 height 5
click at [208, 307] on div "Undo" at bounding box center [206, 367] width 13 height 5
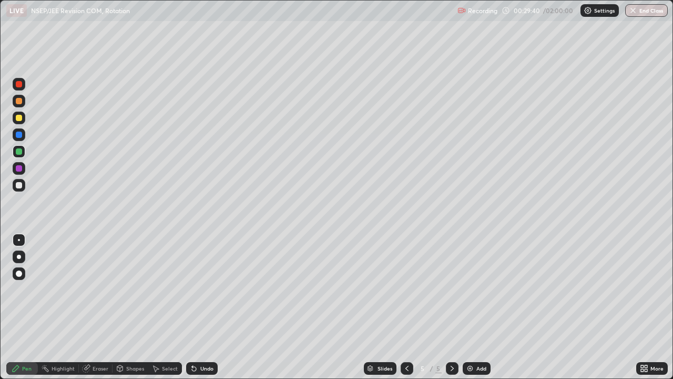
click at [207, 307] on div "Undo" at bounding box center [206, 367] width 13 height 5
click at [19, 184] on div at bounding box center [19, 185] width 6 height 6
click at [18, 174] on div at bounding box center [19, 168] width 13 height 13
click at [22, 185] on div at bounding box center [19, 185] width 6 height 6
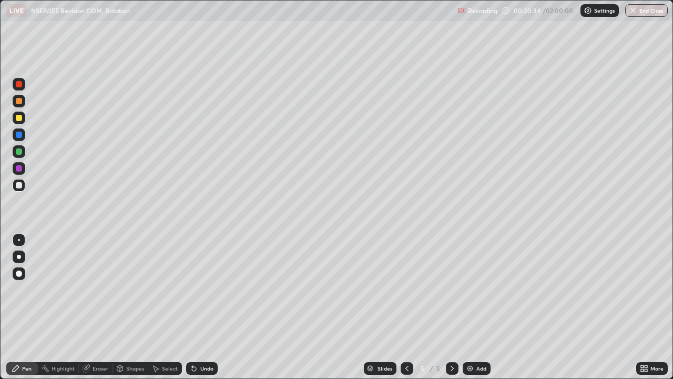
click at [22, 116] on div at bounding box center [19, 118] width 6 height 6
click at [208, 307] on div "Undo" at bounding box center [206, 367] width 13 height 5
click at [209, 307] on div "Undo" at bounding box center [206, 367] width 13 height 5
click at [210, 307] on div "Undo" at bounding box center [206, 367] width 13 height 5
click at [23, 152] on div at bounding box center [19, 151] width 13 height 13
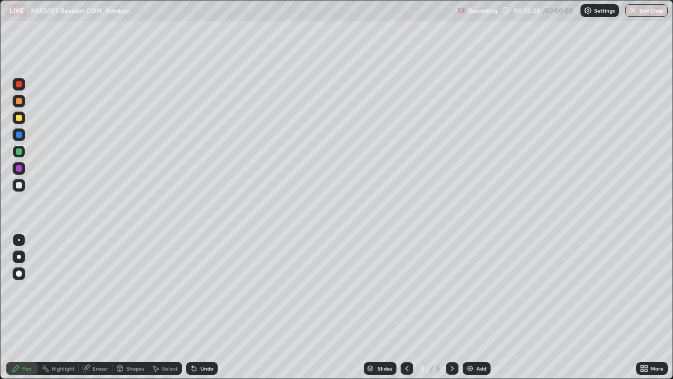
click at [24, 150] on div at bounding box center [19, 151] width 13 height 13
click at [169, 307] on div "Select" at bounding box center [170, 367] width 16 height 5
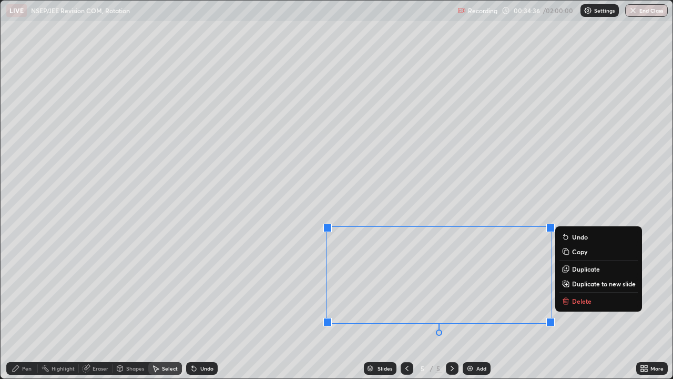
click at [582, 284] on p "Duplicate to new slide" at bounding box center [604, 283] width 64 height 8
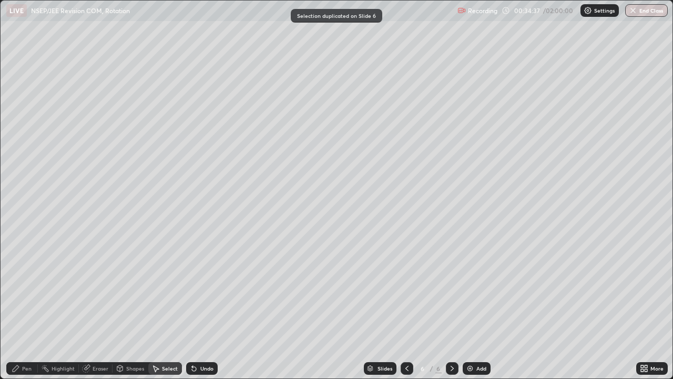
click at [29, 307] on div "Pen" at bounding box center [26, 367] width 9 height 5
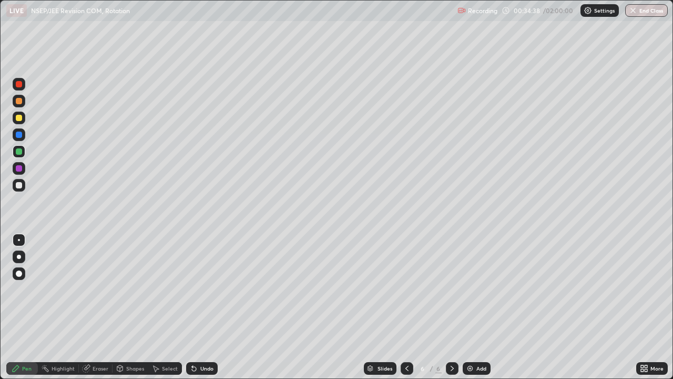
click at [19, 151] on div at bounding box center [19, 151] width 6 height 6
click at [163, 307] on div "Select" at bounding box center [170, 367] width 16 height 5
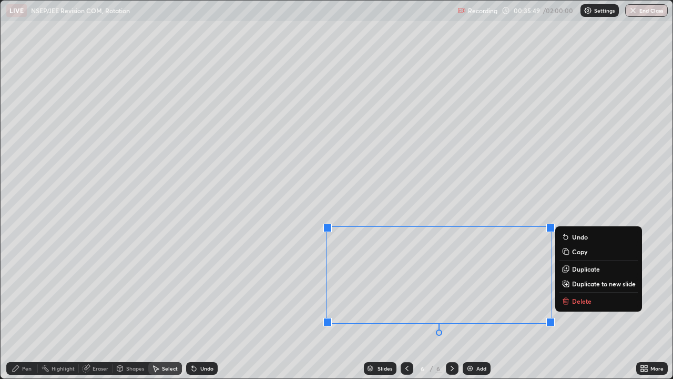
click at [578, 299] on p "Delete" at bounding box center [581, 301] width 19 height 8
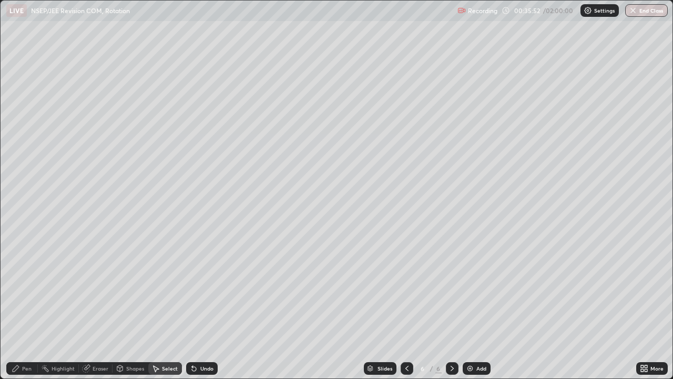
click at [25, 307] on div "Pen" at bounding box center [26, 367] width 9 height 5
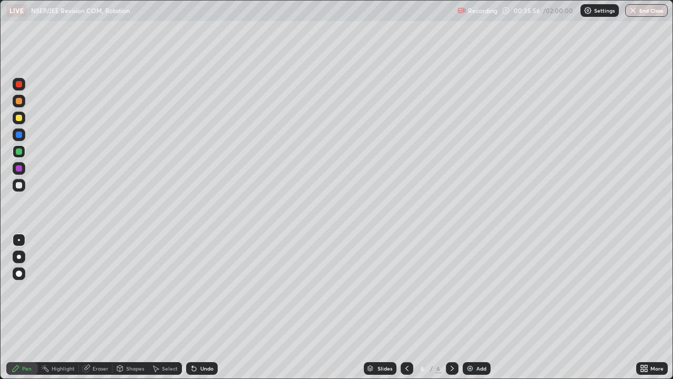
click at [21, 185] on div at bounding box center [19, 185] width 6 height 6
click at [192, 307] on icon at bounding box center [194, 369] width 4 height 4
click at [201, 307] on div "Undo" at bounding box center [206, 367] width 13 height 5
click at [200, 307] on div "Undo" at bounding box center [206, 367] width 13 height 5
click at [198, 307] on div "Undo" at bounding box center [202, 368] width 32 height 13
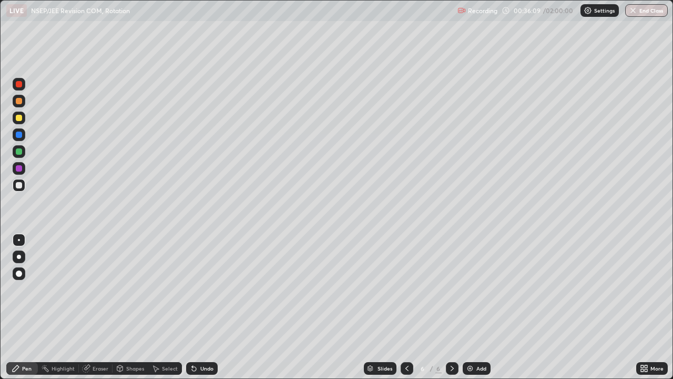
click at [195, 307] on icon at bounding box center [194, 368] width 8 height 8
click at [195, 307] on icon at bounding box center [194, 369] width 4 height 4
click at [192, 307] on icon at bounding box center [194, 369] width 4 height 4
click at [19, 152] on div at bounding box center [19, 151] width 6 height 6
click at [19, 183] on div at bounding box center [19, 185] width 6 height 6
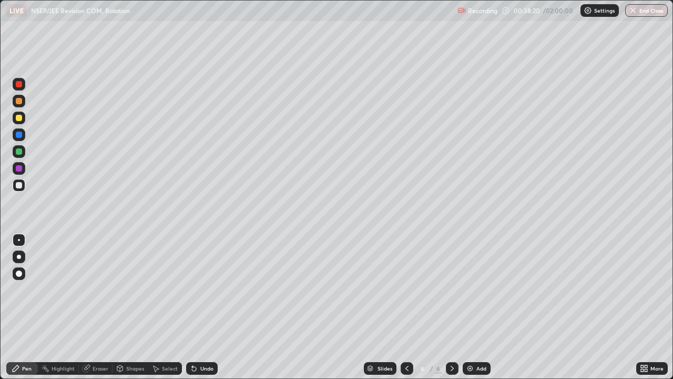
click at [195, 307] on icon at bounding box center [194, 368] width 8 height 8
click at [192, 307] on icon at bounding box center [194, 368] width 8 height 8
click at [192, 307] on icon at bounding box center [192, 365] width 1 height 1
click at [192, 307] on icon at bounding box center [194, 369] width 4 height 4
click at [130, 307] on div "Shapes" at bounding box center [135, 367] width 18 height 5
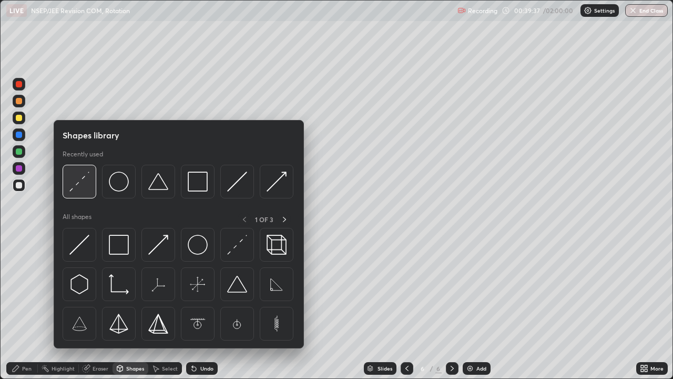
click at [87, 188] on img at bounding box center [79, 181] width 20 height 20
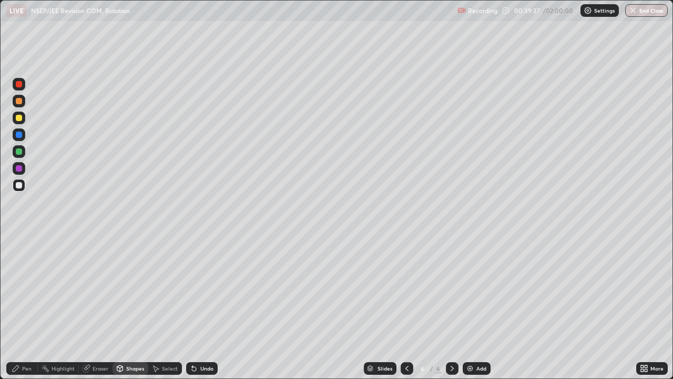
click at [19, 101] on div at bounding box center [19, 101] width 6 height 6
click at [33, 307] on div "Pen" at bounding box center [22, 368] width 32 height 13
click at [19, 187] on div at bounding box center [19, 185] width 6 height 6
click at [21, 151] on div at bounding box center [19, 151] width 6 height 6
click at [206, 307] on div "Undo" at bounding box center [206, 367] width 13 height 5
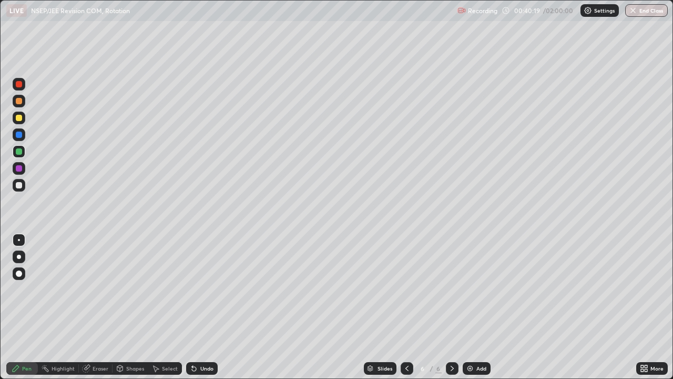
click at [204, 307] on div "Undo" at bounding box center [206, 367] width 13 height 5
click at [22, 187] on div at bounding box center [19, 185] width 6 height 6
click at [405, 307] on icon at bounding box center [407, 368] width 8 height 8
click at [451, 307] on icon at bounding box center [452, 368] width 8 height 8
click at [208, 307] on div "Undo" at bounding box center [206, 367] width 13 height 5
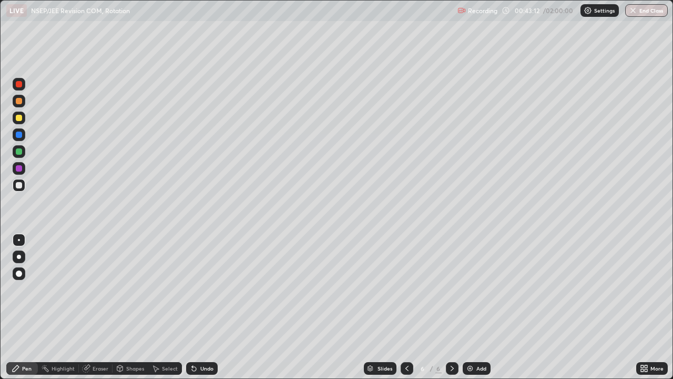
click at [207, 307] on div "Undo" at bounding box center [202, 368] width 32 height 13
click at [206, 307] on div "Undo" at bounding box center [202, 368] width 32 height 13
click at [169, 307] on div "Select" at bounding box center [170, 367] width 16 height 5
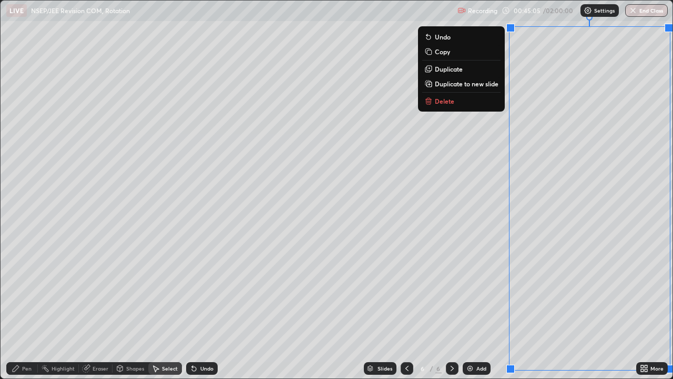
click at [471, 85] on p "Duplicate to new slide" at bounding box center [467, 83] width 64 height 8
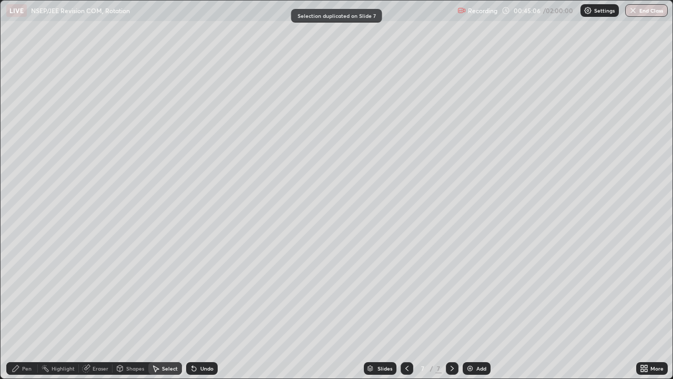
click at [30, 307] on div "Pen" at bounding box center [26, 367] width 9 height 5
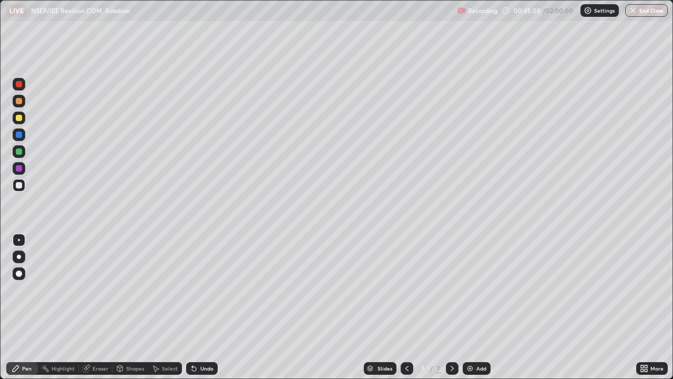
click at [19, 117] on div at bounding box center [19, 118] width 6 height 6
click at [200, 307] on div "Undo" at bounding box center [206, 367] width 13 height 5
click at [26, 307] on div "Pen" at bounding box center [26, 367] width 9 height 5
click at [23, 187] on div at bounding box center [19, 185] width 13 height 13
click at [22, 103] on div at bounding box center [19, 101] width 6 height 6
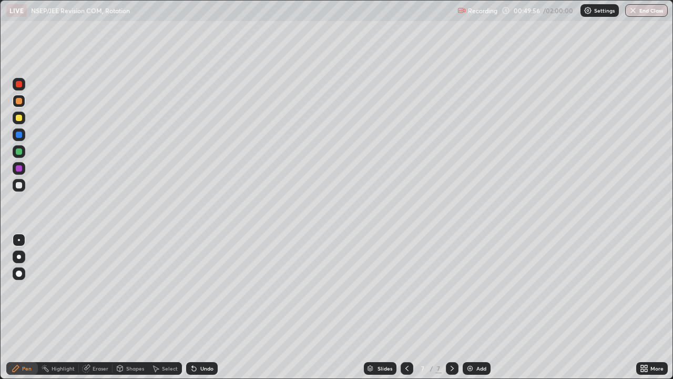
click at [22, 120] on div at bounding box center [19, 118] width 6 height 6
click at [19, 151] on div at bounding box center [19, 151] width 6 height 6
click at [19, 135] on div at bounding box center [19, 134] width 6 height 6
click at [198, 307] on div "Undo" at bounding box center [202, 368] width 32 height 13
click at [19, 118] on div at bounding box center [19, 118] width 6 height 6
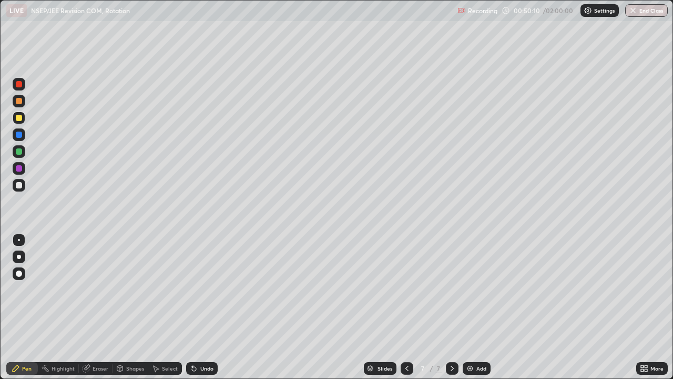
click at [20, 152] on div at bounding box center [19, 151] width 6 height 6
click at [21, 186] on div at bounding box center [19, 185] width 6 height 6
click at [192, 307] on icon at bounding box center [194, 369] width 4 height 4
click at [160, 307] on div "Select" at bounding box center [165, 368] width 34 height 13
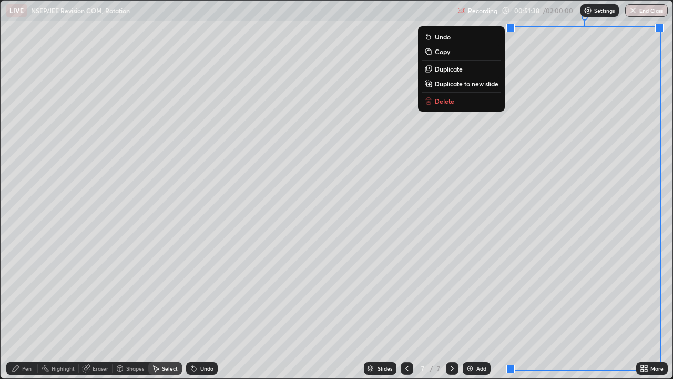
click at [451, 101] on p "Delete" at bounding box center [444, 101] width 19 height 8
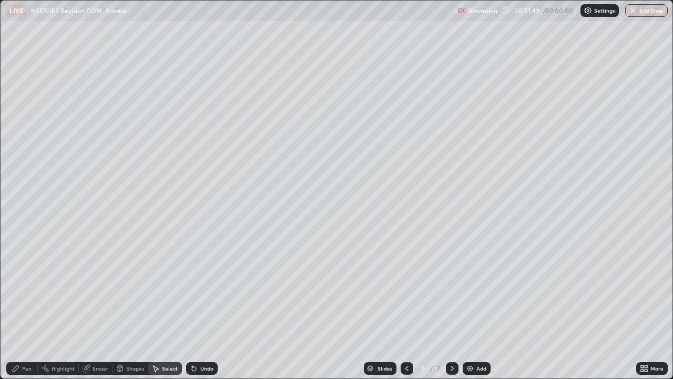
click at [471, 307] on img at bounding box center [470, 368] width 8 height 8
click at [29, 307] on div "Pen" at bounding box center [26, 367] width 9 height 5
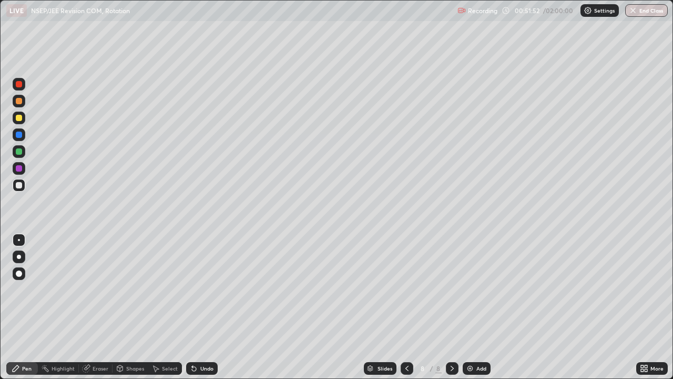
click at [21, 118] on div at bounding box center [19, 118] width 6 height 6
click at [21, 186] on div at bounding box center [19, 185] width 6 height 6
click at [195, 307] on icon at bounding box center [194, 368] width 8 height 8
click at [20, 152] on div at bounding box center [19, 151] width 6 height 6
click at [131, 307] on div "Shapes" at bounding box center [135, 367] width 18 height 5
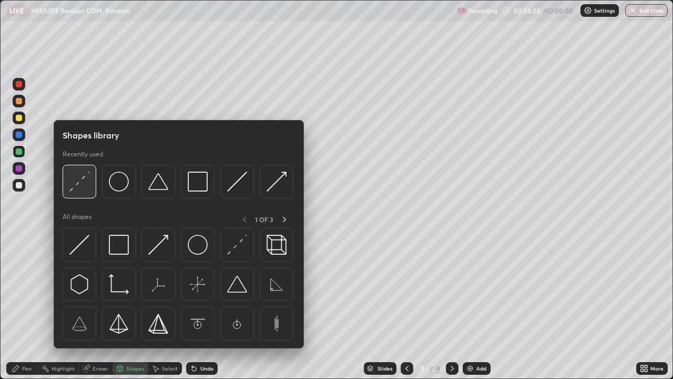
click at [77, 184] on img at bounding box center [79, 181] width 20 height 20
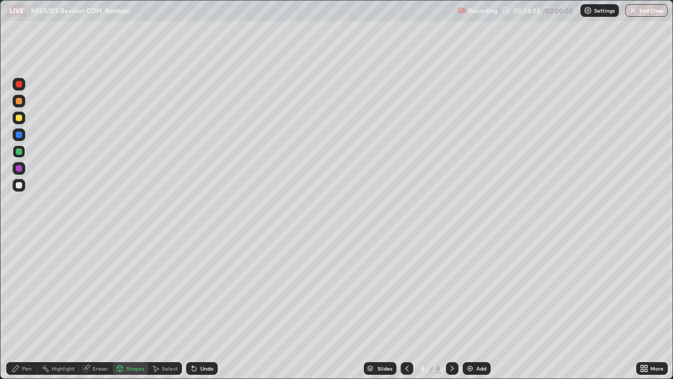
click at [19, 118] on div at bounding box center [19, 118] width 6 height 6
click at [131, 307] on div "Shapes" at bounding box center [135, 367] width 18 height 5
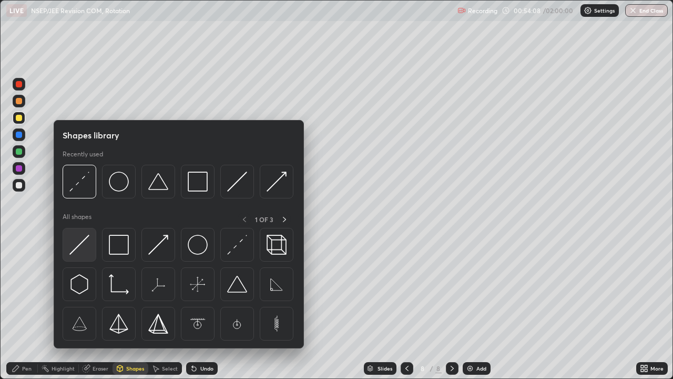
click at [83, 252] on img at bounding box center [79, 245] width 20 height 20
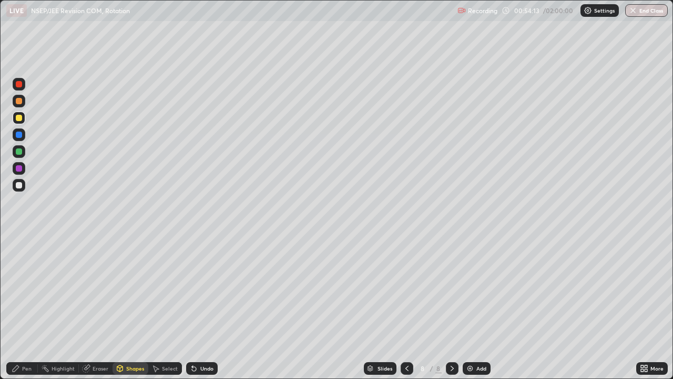
click at [24, 186] on div at bounding box center [19, 185] width 13 height 13
click at [25, 307] on div "Pen" at bounding box center [26, 367] width 9 height 5
click at [21, 120] on div at bounding box center [19, 118] width 6 height 6
click at [19, 185] on div at bounding box center [19, 185] width 6 height 6
click at [21, 167] on div at bounding box center [19, 168] width 6 height 6
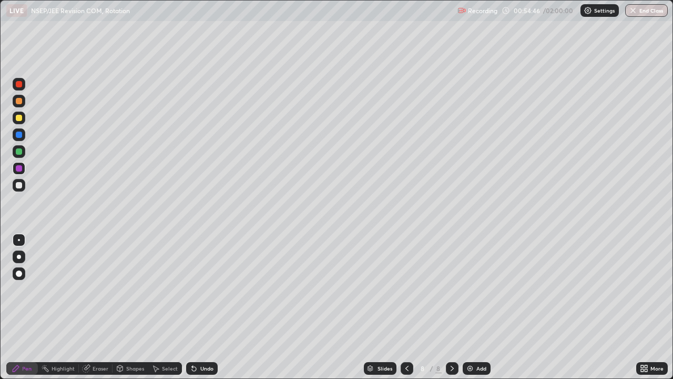
click at [196, 307] on icon at bounding box center [194, 368] width 8 height 8
click at [192, 307] on icon at bounding box center [194, 369] width 4 height 4
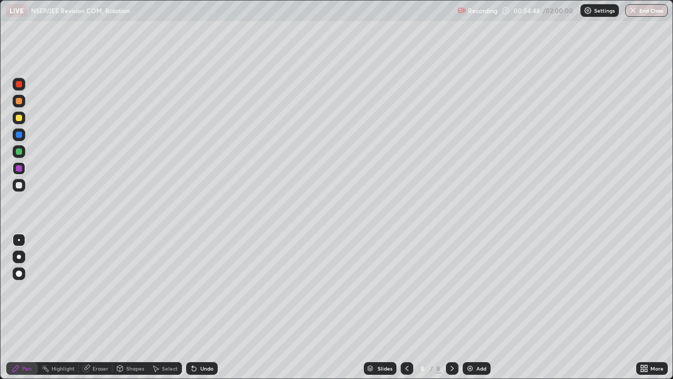
click at [192, 307] on icon at bounding box center [194, 369] width 4 height 4
click at [133, 307] on div "Shapes" at bounding box center [135, 367] width 18 height 5
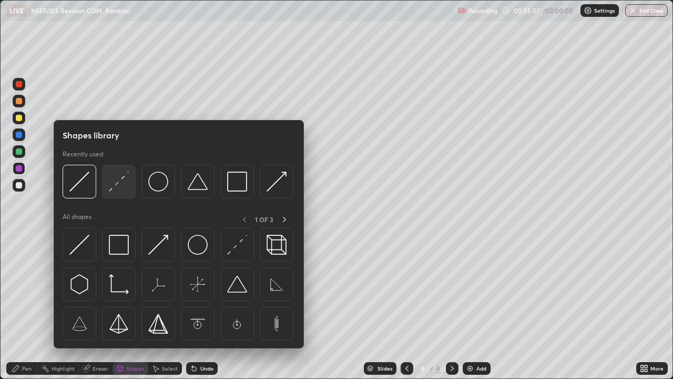
click at [120, 193] on div at bounding box center [119, 182] width 34 height 34
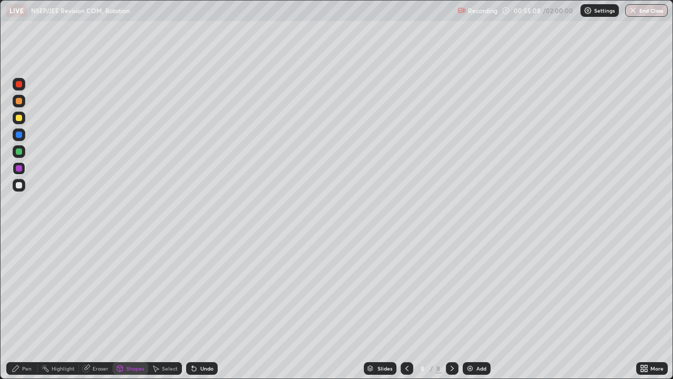
click at [21, 103] on div at bounding box center [19, 101] width 6 height 6
click at [29, 307] on div "Pen" at bounding box center [26, 367] width 9 height 5
click at [23, 186] on div at bounding box center [19, 185] width 13 height 13
click at [19, 151] on div at bounding box center [19, 151] width 6 height 6
click at [22, 101] on div at bounding box center [19, 101] width 6 height 6
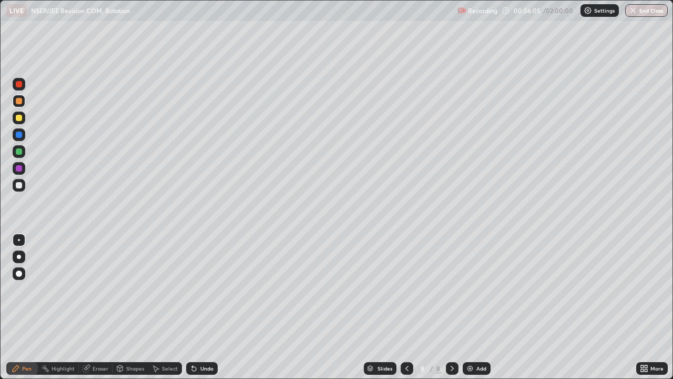
click at [129, 307] on div "Shapes" at bounding box center [135, 367] width 18 height 5
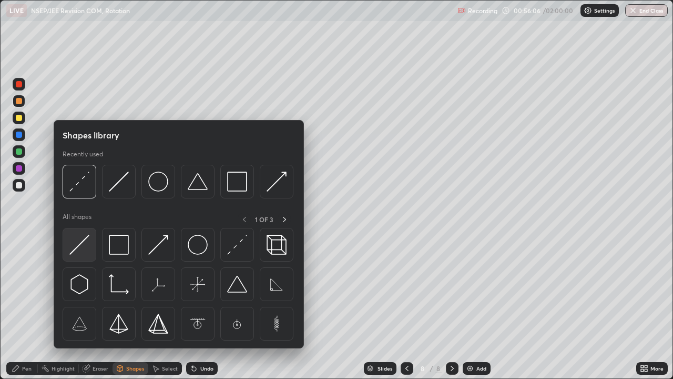
click at [84, 248] on img at bounding box center [79, 245] width 20 height 20
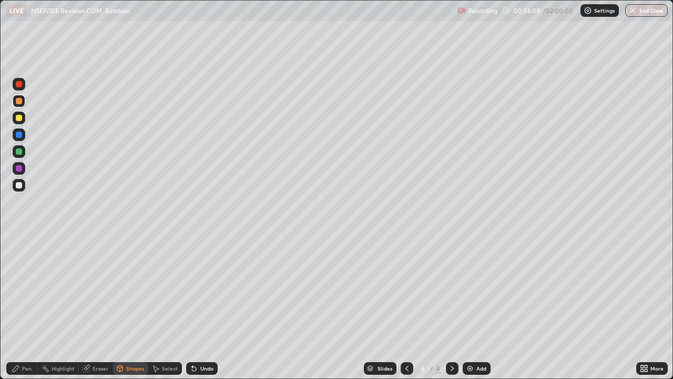
click at [19, 135] on div at bounding box center [19, 134] width 6 height 6
click at [207, 307] on div "Undo" at bounding box center [206, 367] width 13 height 5
click at [18, 150] on div at bounding box center [19, 151] width 6 height 6
click at [21, 118] on div at bounding box center [19, 118] width 6 height 6
click at [36, 307] on div "Pen" at bounding box center [22, 368] width 32 height 13
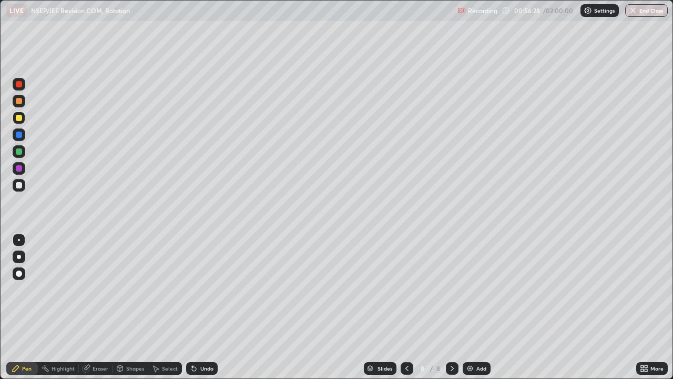
click at [21, 185] on div at bounding box center [19, 185] width 6 height 6
click at [21, 187] on div at bounding box center [19, 185] width 6 height 6
click at [19, 151] on div at bounding box center [19, 151] width 6 height 6
click at [21, 184] on div at bounding box center [19, 185] width 6 height 6
click at [18, 105] on div at bounding box center [19, 101] width 13 height 13
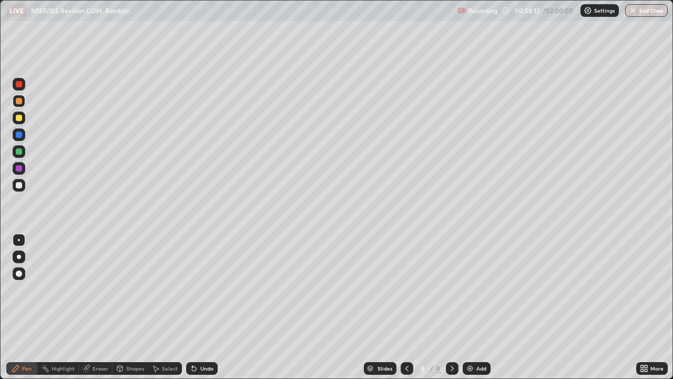
click at [23, 185] on div at bounding box center [19, 185] width 13 height 13
click at [23, 151] on div at bounding box center [19, 151] width 13 height 13
click at [139, 307] on div "Shapes" at bounding box center [135, 367] width 18 height 5
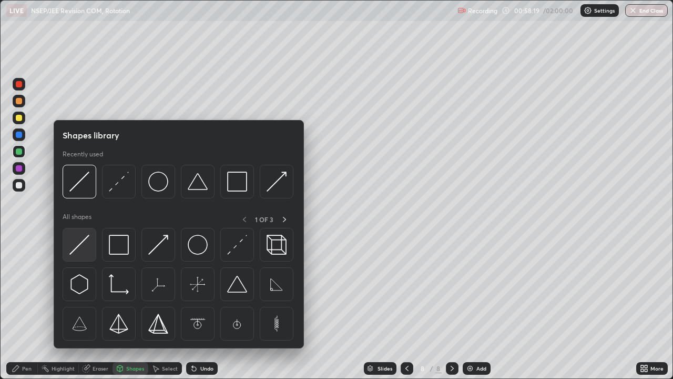
click at [86, 250] on img at bounding box center [79, 245] width 20 height 20
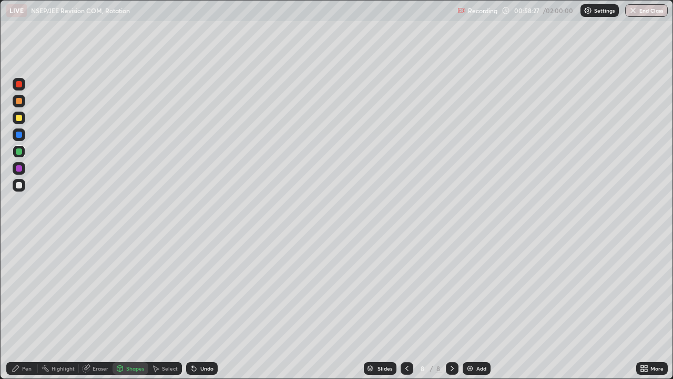
click at [31, 307] on div "Pen" at bounding box center [26, 367] width 9 height 5
click at [18, 116] on div at bounding box center [19, 118] width 6 height 6
click at [451, 307] on icon at bounding box center [452, 368] width 8 height 8
click at [469, 307] on img at bounding box center [470, 368] width 8 height 8
click at [20, 185] on div at bounding box center [19, 185] width 6 height 6
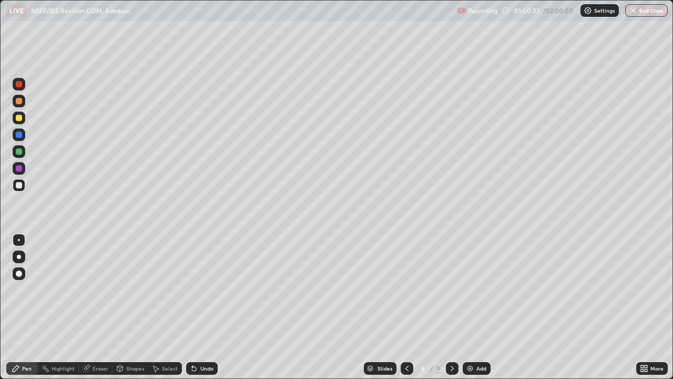
click at [19, 117] on div at bounding box center [19, 118] width 6 height 6
click at [21, 187] on div at bounding box center [19, 185] width 6 height 6
click at [21, 118] on div at bounding box center [19, 118] width 6 height 6
click at [19, 187] on div at bounding box center [19, 185] width 6 height 6
click at [133, 307] on div "Shapes" at bounding box center [135, 367] width 18 height 5
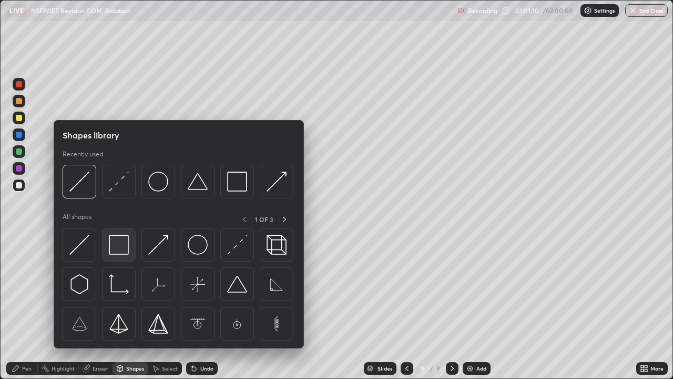
click at [117, 245] on img at bounding box center [119, 245] width 20 height 20
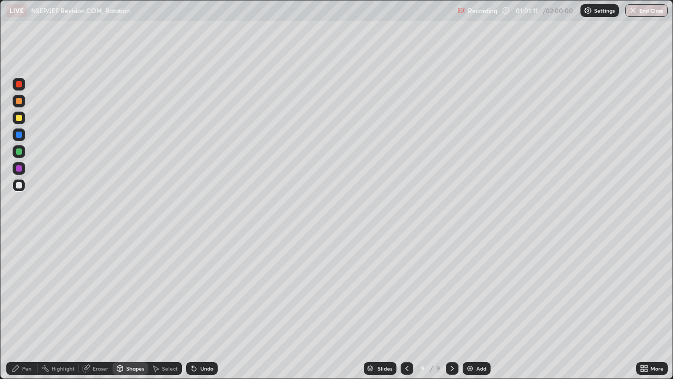
click at [20, 99] on div at bounding box center [19, 101] width 6 height 6
click at [128, 307] on div "Shapes" at bounding box center [135, 367] width 18 height 5
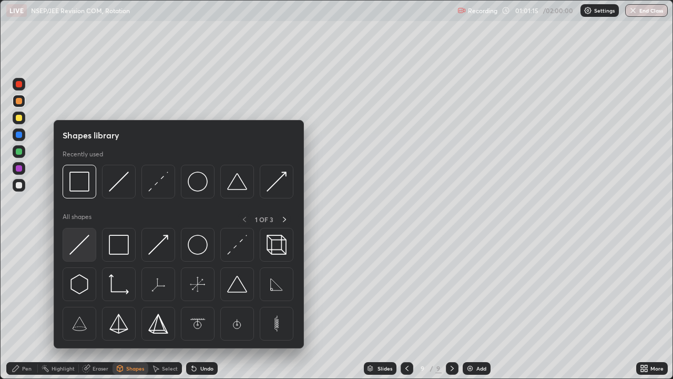
click at [84, 249] on img at bounding box center [79, 245] width 20 height 20
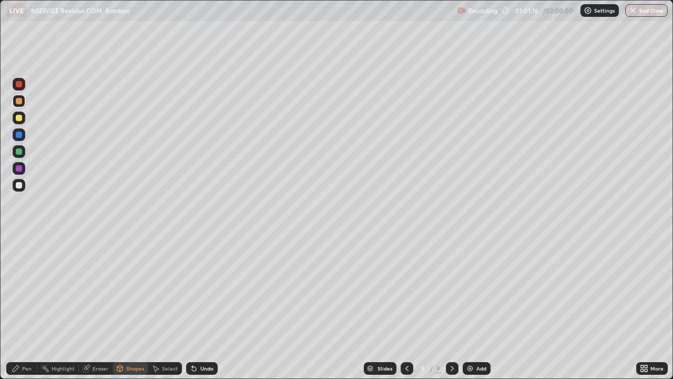
click at [20, 151] on div at bounding box center [19, 151] width 6 height 6
click at [26, 307] on div "Pen" at bounding box center [22, 368] width 32 height 13
click at [19, 185] on div at bounding box center [19, 185] width 6 height 6
click at [127, 307] on div "Shapes" at bounding box center [135, 367] width 18 height 5
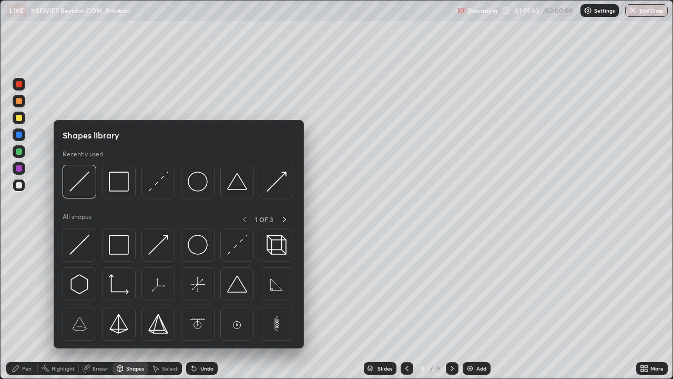
click at [27, 307] on div "Pen" at bounding box center [26, 367] width 9 height 5
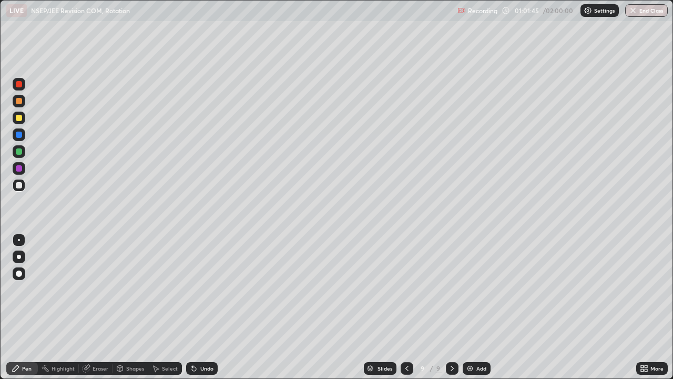
click at [130, 307] on div "Shapes" at bounding box center [135, 367] width 18 height 5
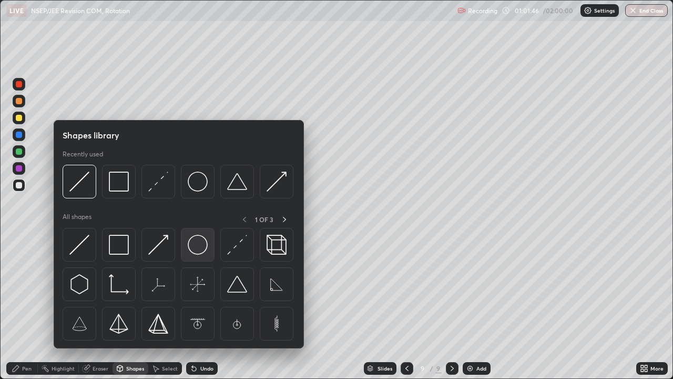
click at [194, 245] on img at bounding box center [198, 245] width 20 height 20
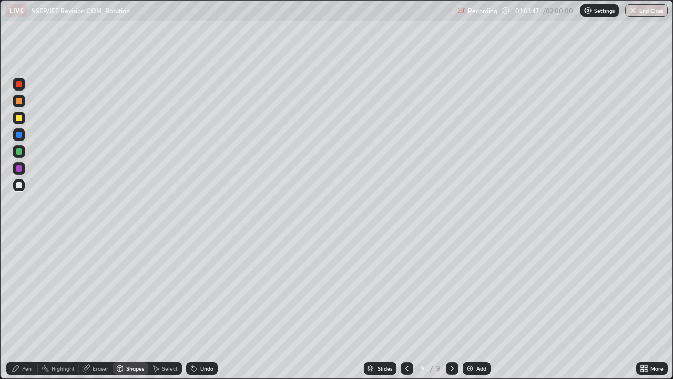
click at [21, 102] on div at bounding box center [19, 101] width 6 height 6
click at [28, 307] on div "Pen" at bounding box center [26, 367] width 9 height 5
click at [129, 307] on div "Shapes" at bounding box center [135, 367] width 18 height 5
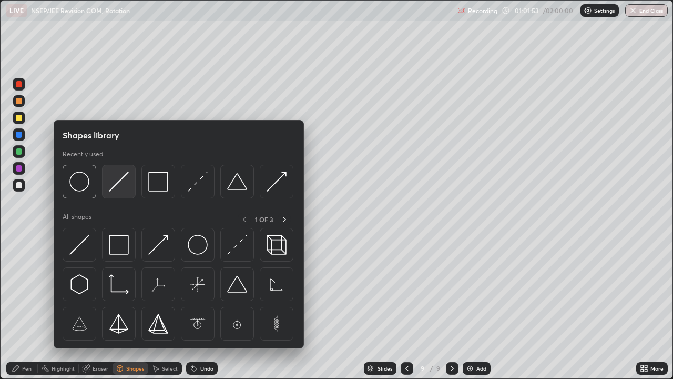
click at [118, 188] on img at bounding box center [119, 181] width 20 height 20
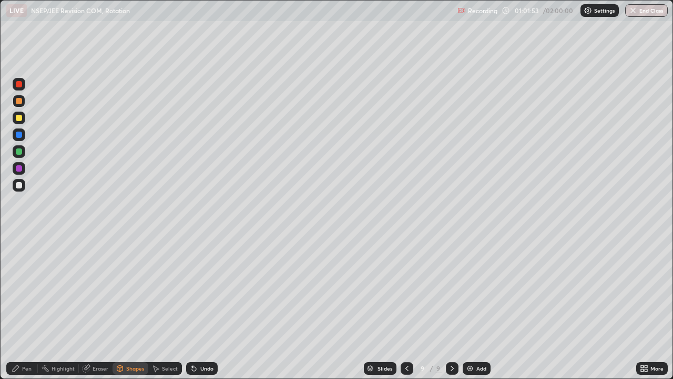
click at [20, 151] on div at bounding box center [19, 151] width 6 height 6
click at [21, 135] on div at bounding box center [19, 134] width 6 height 6
click at [26, 307] on div "Pen" at bounding box center [26, 367] width 9 height 5
click at [21, 151] on div at bounding box center [19, 151] width 6 height 6
click at [19, 135] on div at bounding box center [19, 134] width 6 height 6
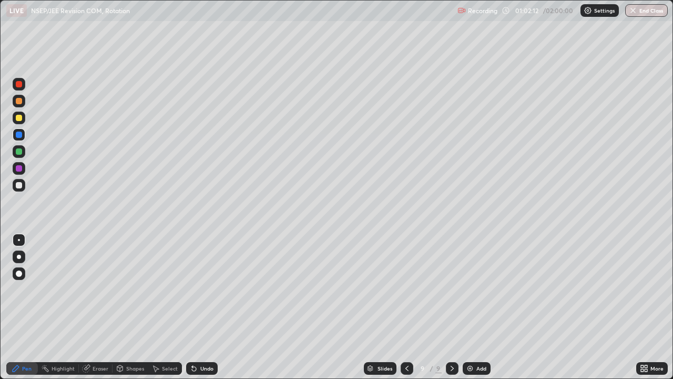
click at [19, 185] on div at bounding box center [19, 185] width 6 height 6
click at [26, 307] on div "Pen" at bounding box center [26, 367] width 9 height 5
click at [136, 307] on div "Shapes" at bounding box center [135, 367] width 18 height 5
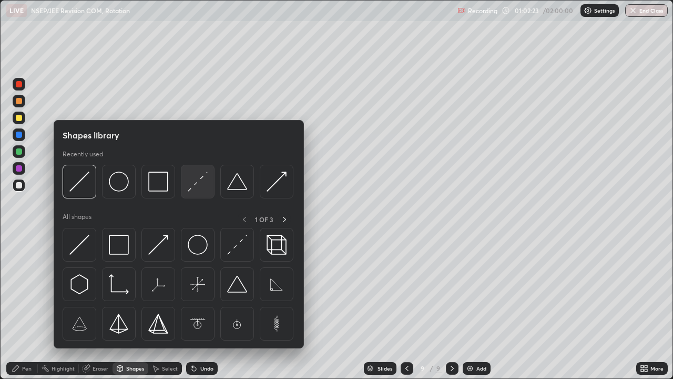
click at [197, 188] on img at bounding box center [198, 181] width 20 height 20
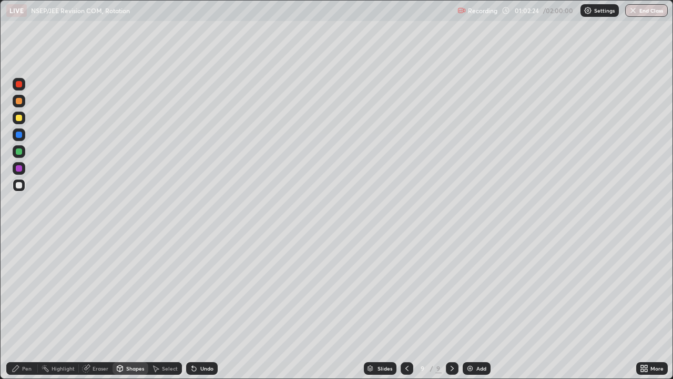
click at [21, 102] on div at bounding box center [19, 101] width 6 height 6
click at [33, 307] on div "Pen" at bounding box center [22, 368] width 32 height 13
click at [24, 185] on div at bounding box center [19, 185] width 13 height 13
click at [134, 307] on div "Shapes" at bounding box center [135, 367] width 18 height 5
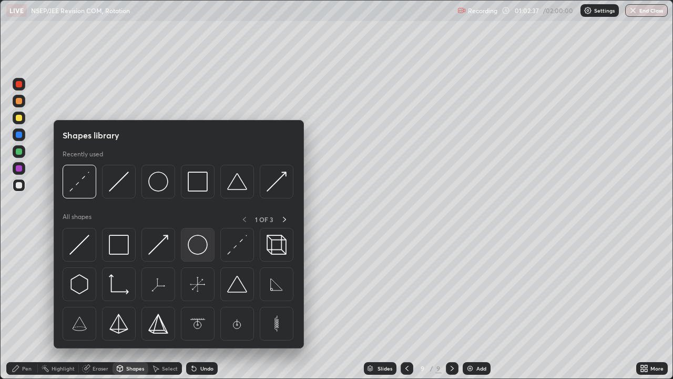
click at [197, 242] on img at bounding box center [198, 245] width 20 height 20
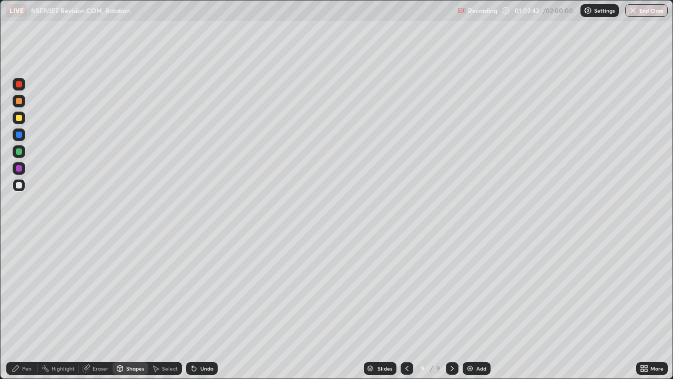
click at [33, 307] on div "Pen" at bounding box center [22, 368] width 32 height 13
click at [19, 151] on div at bounding box center [19, 151] width 6 height 6
click at [133, 307] on div "Shapes" at bounding box center [135, 367] width 18 height 5
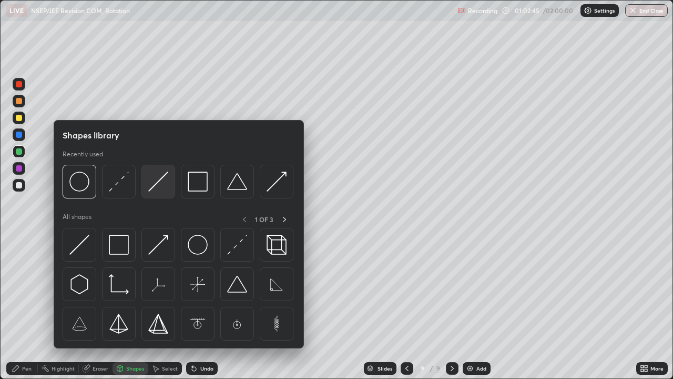
click at [163, 184] on img at bounding box center [158, 181] width 20 height 20
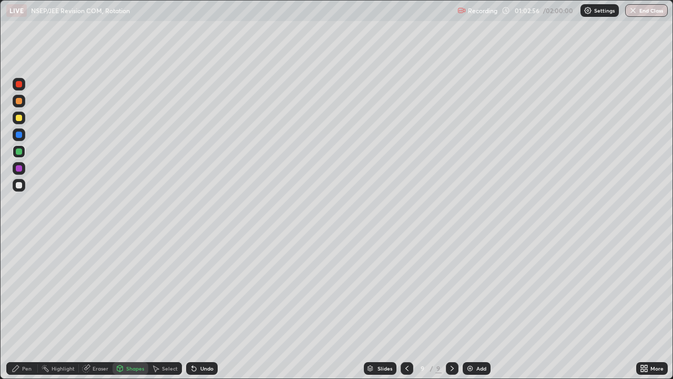
click at [34, 307] on div "Pen" at bounding box center [22, 368] width 32 height 13
click at [23, 185] on div at bounding box center [19, 185] width 13 height 13
click at [135, 307] on div "Shapes" at bounding box center [135, 367] width 18 height 5
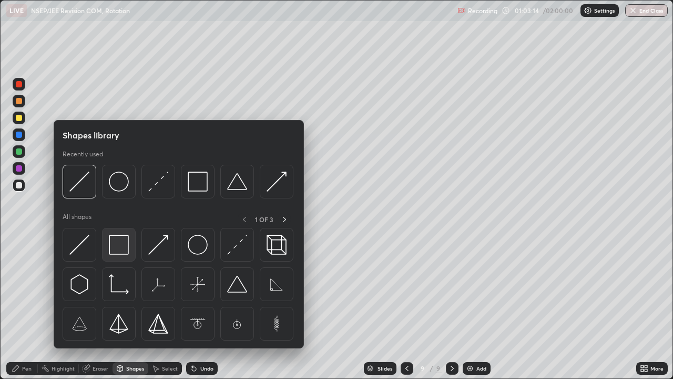
click at [126, 250] on img at bounding box center [119, 245] width 20 height 20
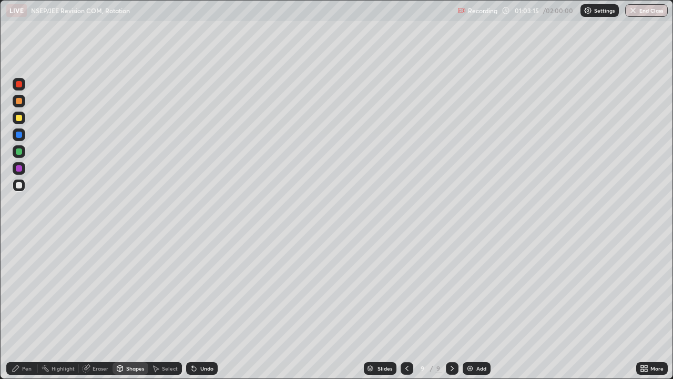
click at [22, 106] on div at bounding box center [19, 101] width 13 height 13
click at [34, 307] on div "Pen" at bounding box center [22, 368] width 32 height 13
click at [23, 185] on div at bounding box center [19, 185] width 13 height 13
click at [137, 307] on div "Shapes" at bounding box center [135, 367] width 18 height 5
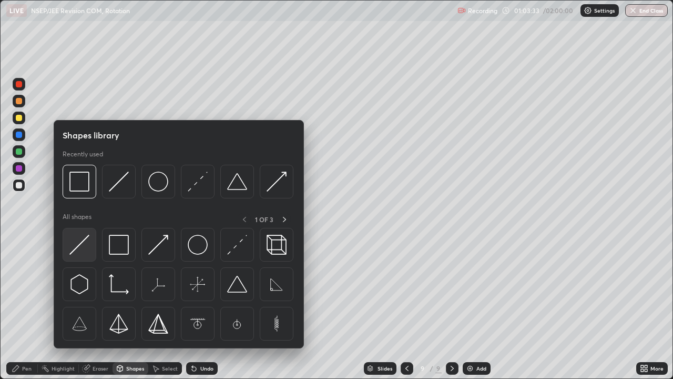
click at [80, 247] on img at bounding box center [79, 245] width 20 height 20
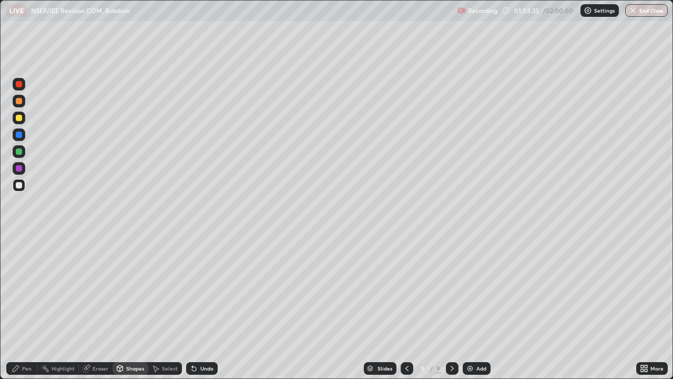
click at [23, 152] on div at bounding box center [19, 151] width 13 height 13
click at [32, 307] on div "Pen" at bounding box center [22, 368] width 32 height 13
click at [20, 184] on div at bounding box center [19, 185] width 6 height 6
click at [130, 307] on div "Shapes" at bounding box center [135, 367] width 18 height 5
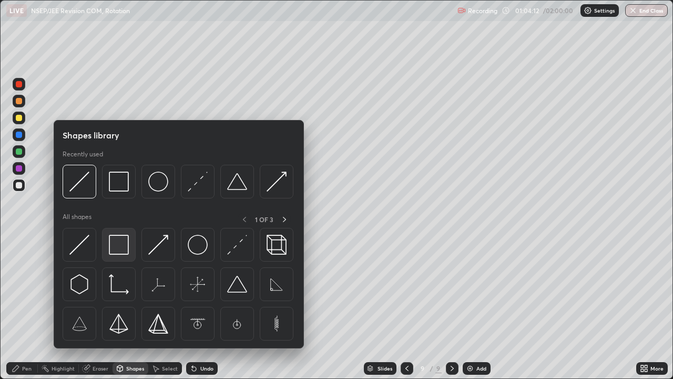
click at [121, 248] on img at bounding box center [119, 245] width 20 height 20
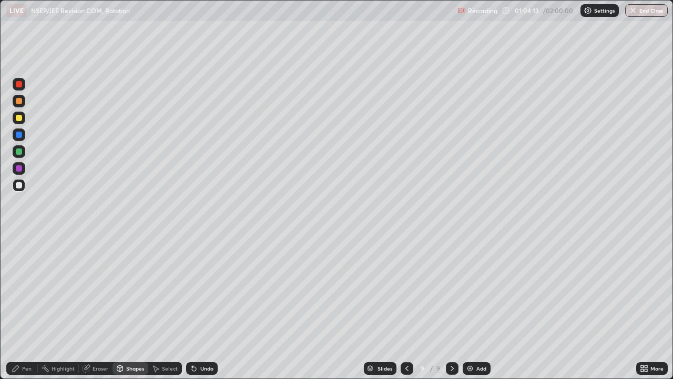
click at [19, 101] on div at bounding box center [19, 101] width 6 height 6
click at [130, 307] on div "Shapes" at bounding box center [135, 367] width 18 height 5
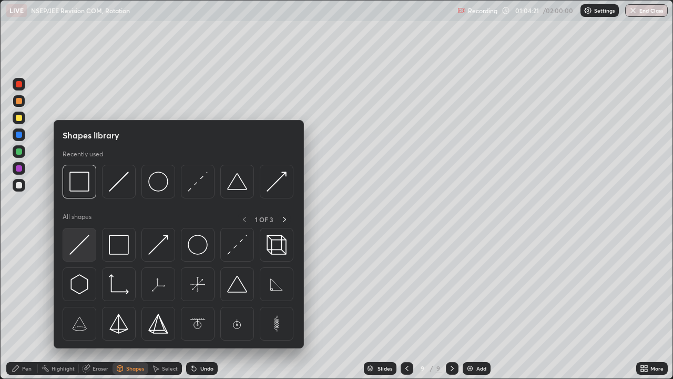
click at [85, 245] on img at bounding box center [79, 245] width 20 height 20
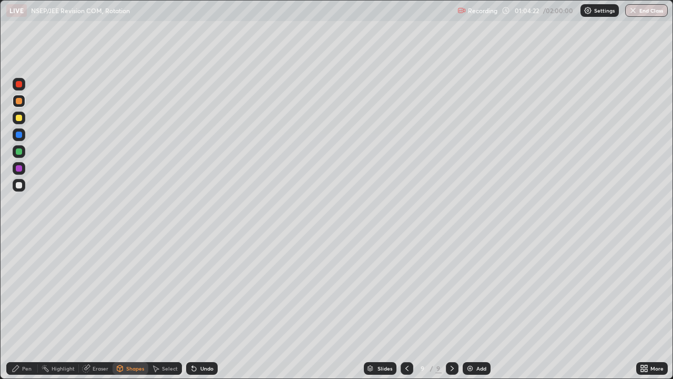
click at [22, 152] on div at bounding box center [19, 151] width 6 height 6
click at [30, 307] on div "Pen" at bounding box center [26, 367] width 9 height 5
click at [25, 185] on div at bounding box center [19, 185] width 13 height 13
click at [524, 307] on div "Slides 9 / 9 Add" at bounding box center [427, 368] width 419 height 21
click at [203, 307] on div "Undo" at bounding box center [206, 367] width 13 height 5
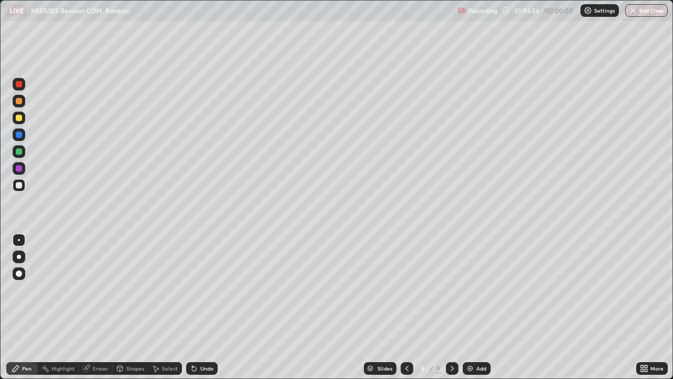
click at [201, 307] on div "Undo" at bounding box center [206, 367] width 13 height 5
click at [200, 307] on div "Undo" at bounding box center [206, 367] width 13 height 5
click at [23, 101] on div at bounding box center [19, 101] width 13 height 13
click at [21, 153] on div at bounding box center [19, 151] width 6 height 6
click at [22, 184] on div at bounding box center [19, 185] width 6 height 6
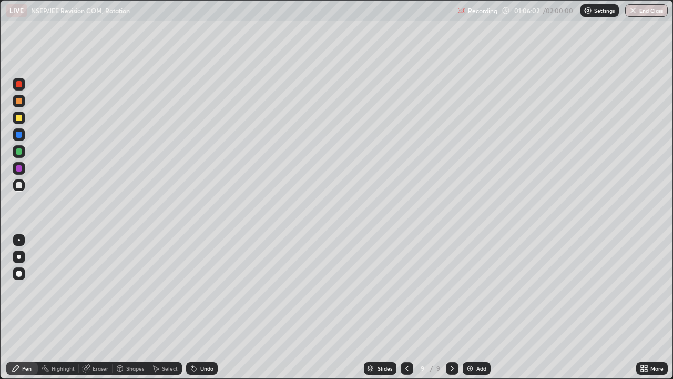
click at [134, 307] on div "Shapes" at bounding box center [135, 367] width 18 height 5
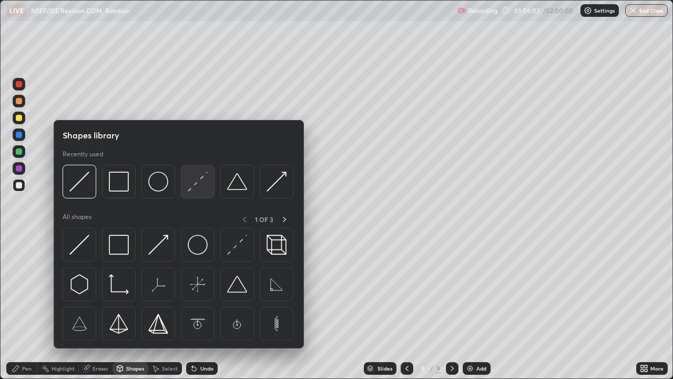
click at [196, 189] on img at bounding box center [198, 181] width 20 height 20
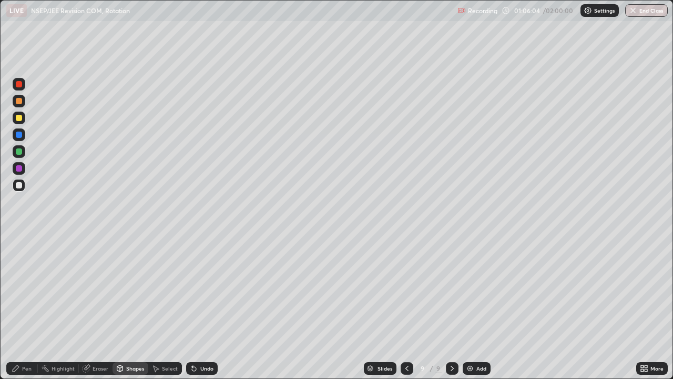
click at [19, 101] on div at bounding box center [19, 101] width 6 height 6
click at [30, 307] on div "Pen" at bounding box center [26, 367] width 9 height 5
click at [21, 185] on div at bounding box center [19, 185] width 6 height 6
click at [139, 307] on div "Shapes" at bounding box center [135, 367] width 18 height 5
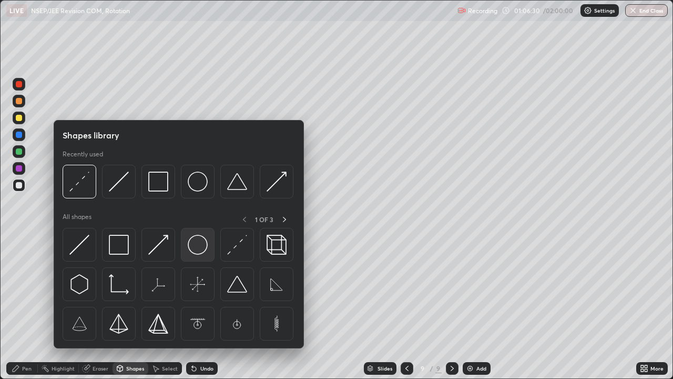
click at [200, 240] on img at bounding box center [198, 245] width 20 height 20
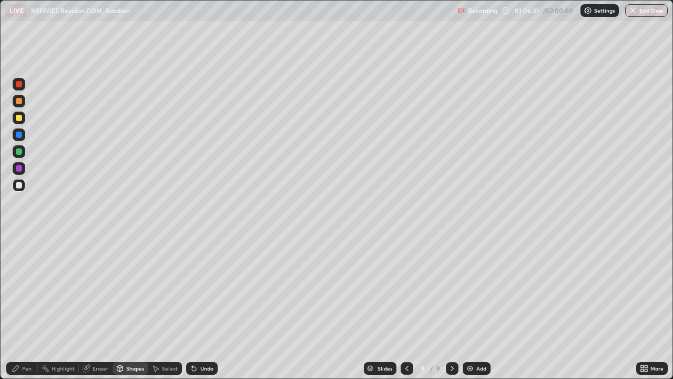
click at [23, 101] on div at bounding box center [19, 101] width 13 height 13
click at [136, 307] on div "Shapes" at bounding box center [135, 367] width 18 height 5
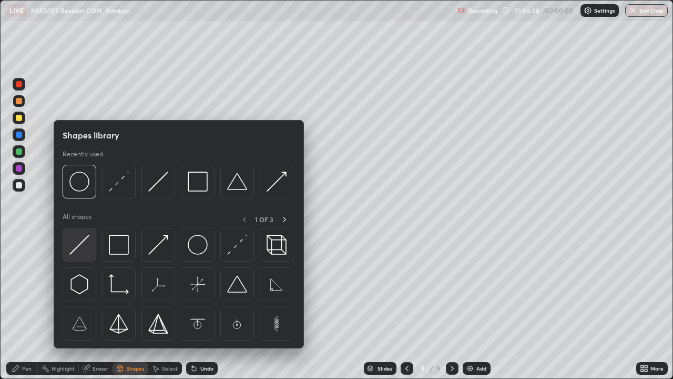
click at [88, 249] on img at bounding box center [79, 245] width 20 height 20
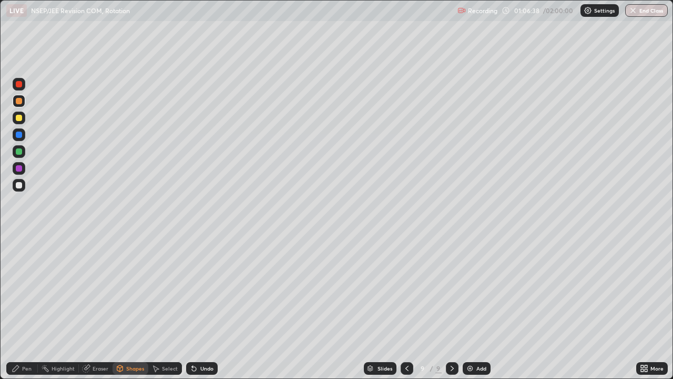
click at [23, 152] on div at bounding box center [19, 151] width 13 height 13
click at [169, 307] on div "Select" at bounding box center [170, 367] width 16 height 5
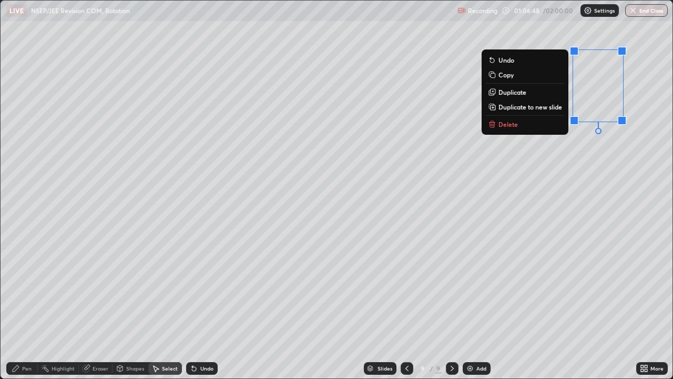
click at [518, 93] on p "Duplicate" at bounding box center [512, 92] width 28 height 8
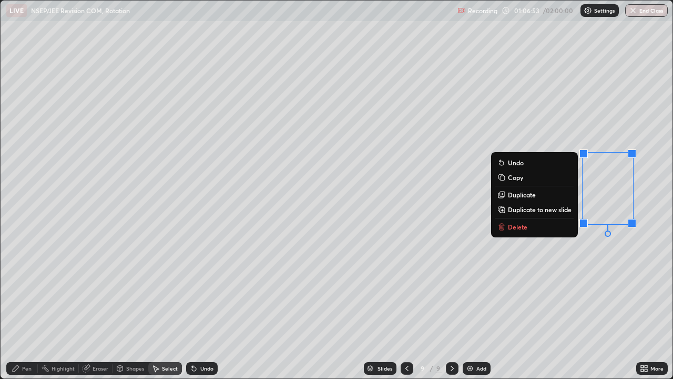
click at [34, 307] on div "Pen" at bounding box center [22, 368] width 32 height 13
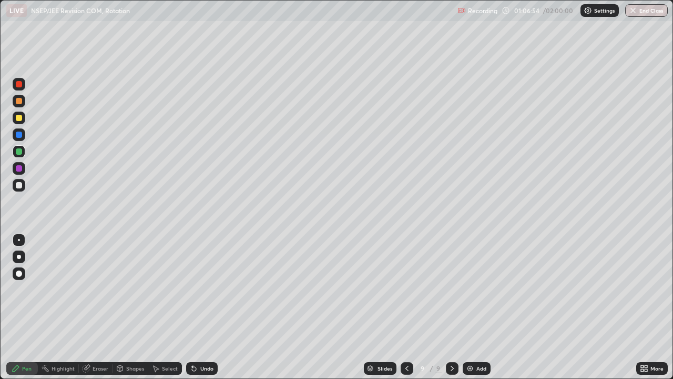
click at [20, 184] on div at bounding box center [19, 185] width 6 height 6
click at [173, 307] on div "Select" at bounding box center [170, 367] width 16 height 5
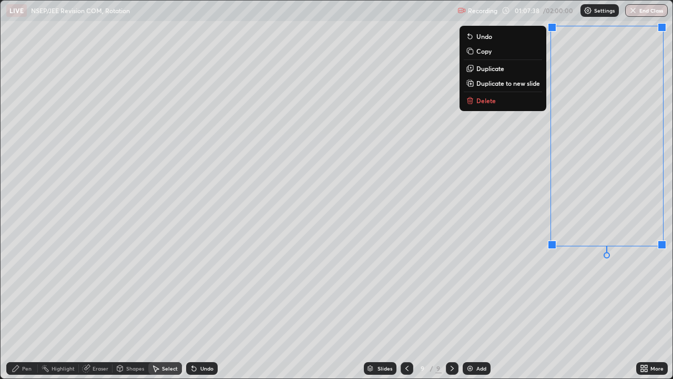
click at [508, 84] on p "Duplicate to new slide" at bounding box center [508, 83] width 64 height 8
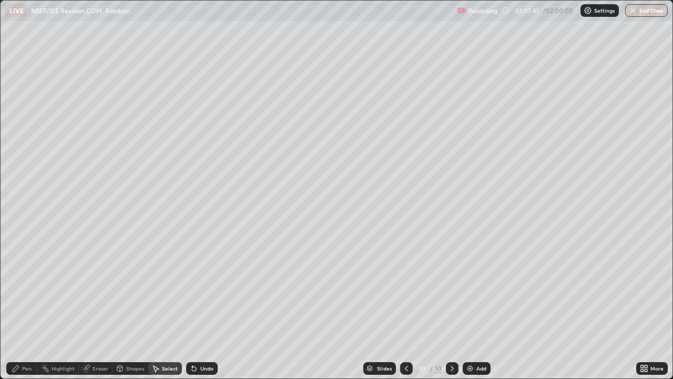
click at [33, 307] on div "Pen" at bounding box center [22, 368] width 32 height 13
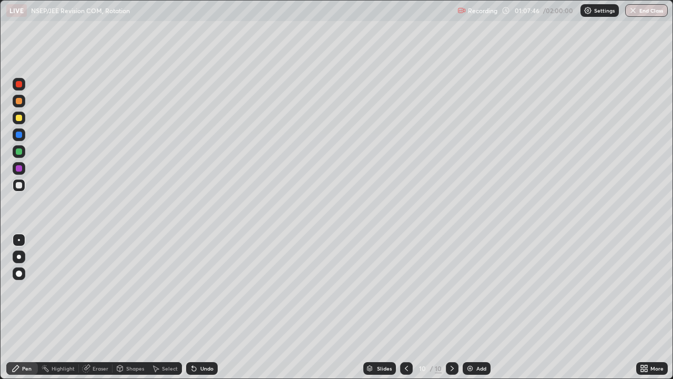
click at [19, 102] on div at bounding box center [19, 101] width 6 height 6
click at [21, 119] on div at bounding box center [19, 118] width 6 height 6
click at [19, 185] on div at bounding box center [19, 185] width 6 height 6
click at [130, 307] on div "Shapes" at bounding box center [135, 367] width 18 height 5
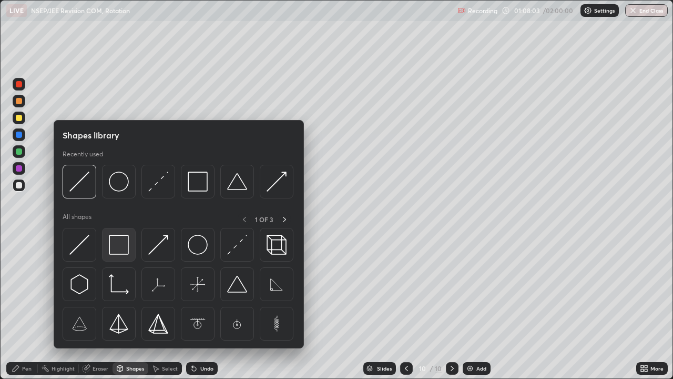
click at [124, 251] on img at bounding box center [119, 245] width 20 height 20
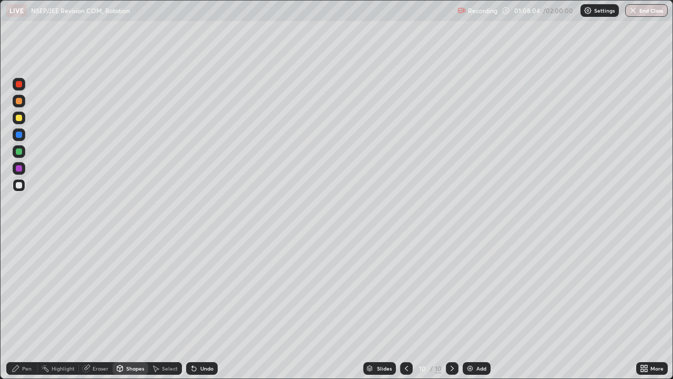
click at [19, 101] on div at bounding box center [19, 101] width 6 height 6
click at [98, 307] on div "Eraser" at bounding box center [101, 367] width 16 height 5
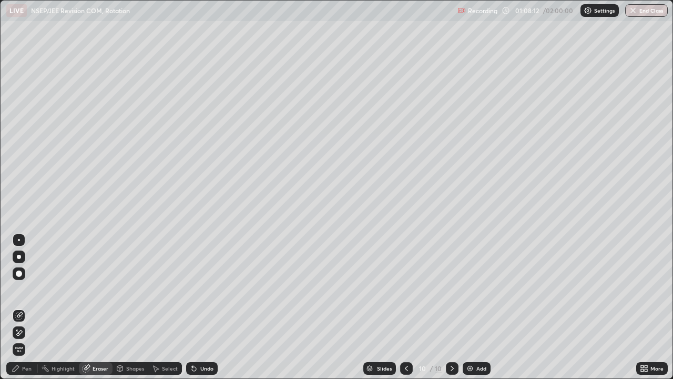
click at [134, 307] on div "Shapes" at bounding box center [135, 367] width 18 height 5
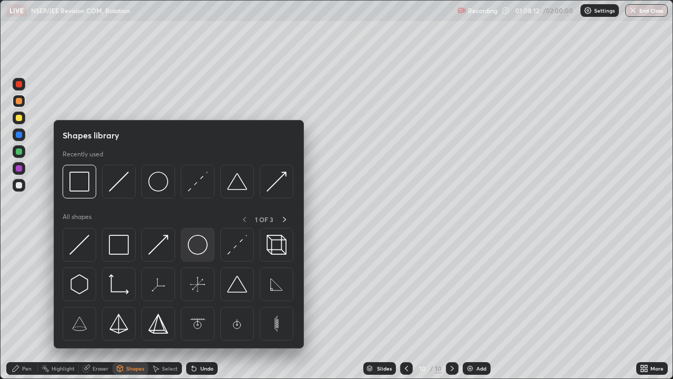
click at [196, 244] on img at bounding box center [198, 245] width 20 height 20
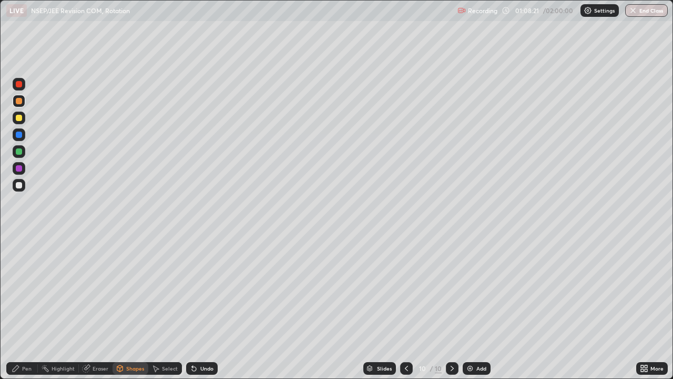
click at [136, 307] on div "Shapes" at bounding box center [135, 367] width 18 height 5
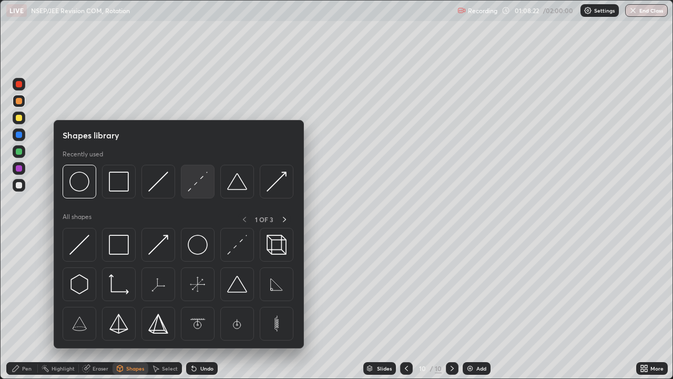
click at [194, 187] on img at bounding box center [198, 181] width 20 height 20
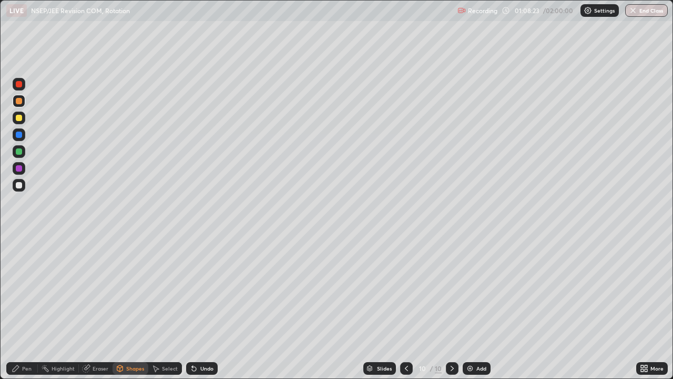
click at [24, 134] on div at bounding box center [19, 134] width 13 height 13
click at [22, 187] on div at bounding box center [19, 185] width 6 height 6
click at [204, 307] on div "Undo" at bounding box center [206, 367] width 13 height 5
click at [27, 307] on div "Pen" at bounding box center [26, 367] width 9 height 5
click at [164, 307] on div "Select" at bounding box center [170, 367] width 16 height 5
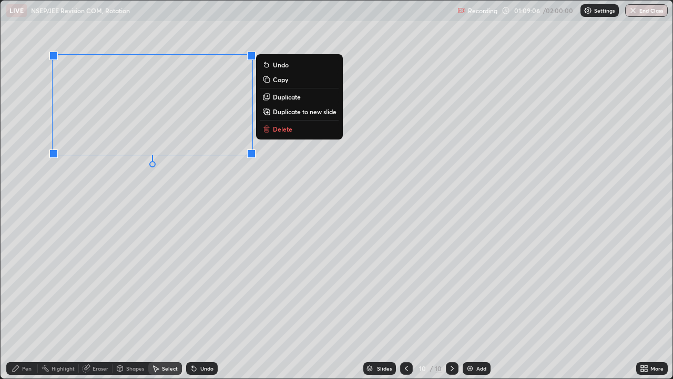
click at [277, 97] on p "Duplicate" at bounding box center [287, 97] width 28 height 8
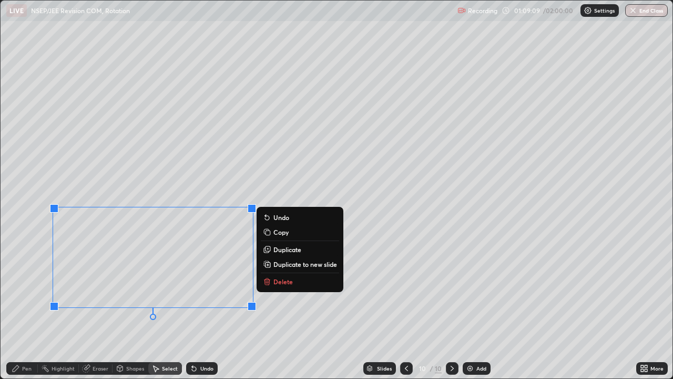
click at [25, 307] on div "Pen" at bounding box center [26, 367] width 9 height 5
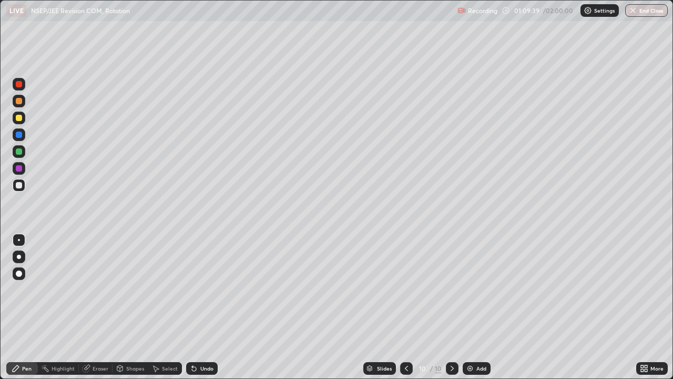
click at [158, 307] on icon at bounding box center [155, 368] width 8 height 8
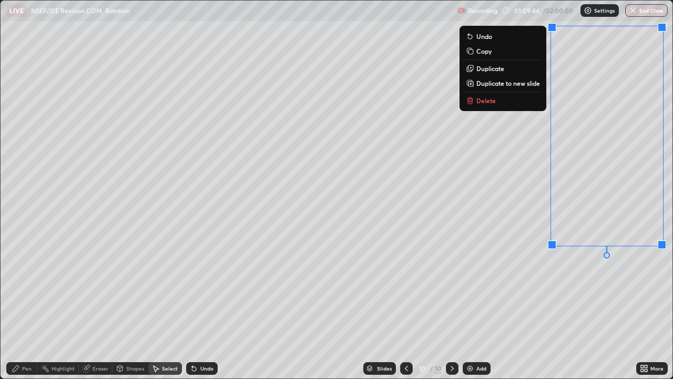
click at [487, 98] on p "Delete" at bounding box center [485, 100] width 19 height 8
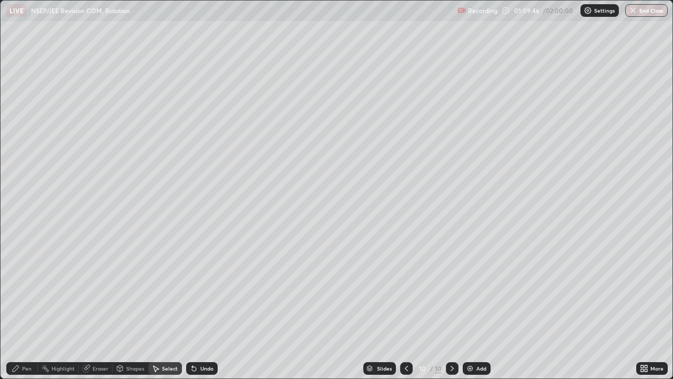
click at [136, 307] on div "Shapes" at bounding box center [135, 367] width 18 height 5
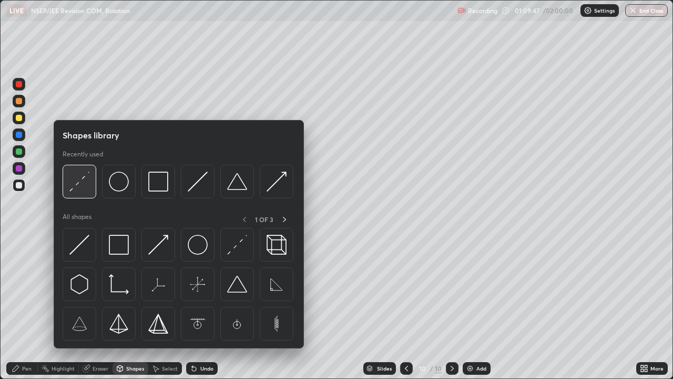
click at [82, 187] on img at bounding box center [79, 181] width 20 height 20
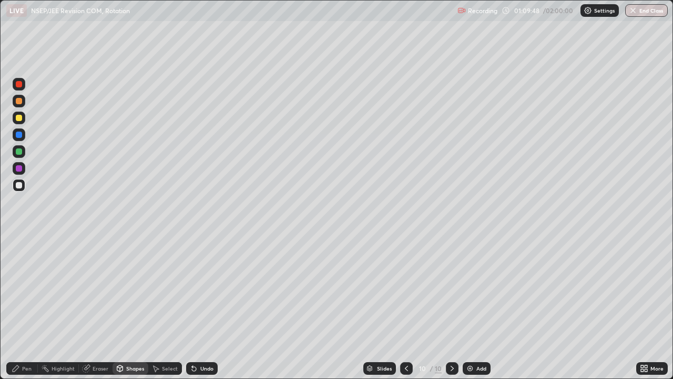
click at [29, 307] on div "Pen" at bounding box center [26, 367] width 9 height 5
click at [22, 273] on div at bounding box center [19, 273] width 6 height 6
click at [133, 307] on div "Shapes" at bounding box center [135, 367] width 18 height 5
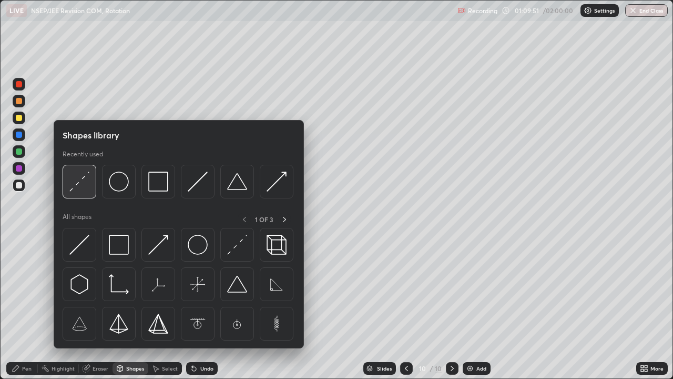
click at [82, 188] on img at bounding box center [79, 181] width 20 height 20
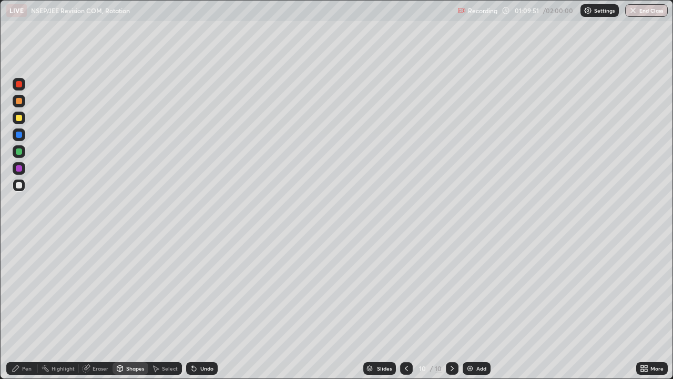
click at [22, 101] on div at bounding box center [19, 101] width 6 height 6
click at [32, 307] on div "Pen" at bounding box center [22, 368] width 32 height 13
click at [19, 240] on div at bounding box center [19, 240] width 2 height 2
click at [136, 307] on div "Shapes" at bounding box center [135, 367] width 18 height 5
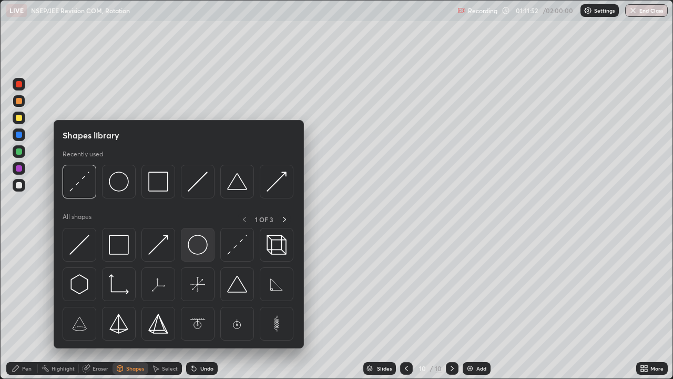
click at [199, 246] on img at bounding box center [198, 245] width 20 height 20
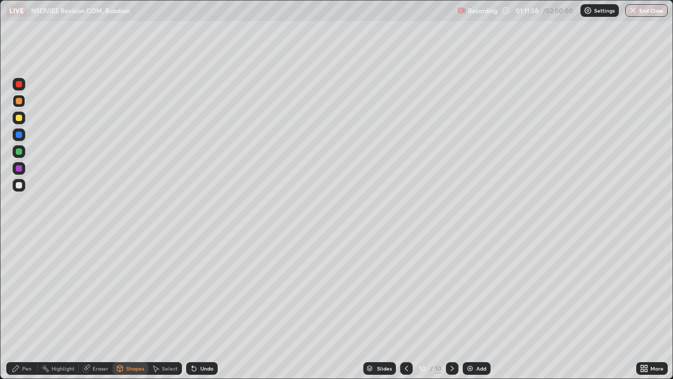
click at [135, 307] on div "Shapes" at bounding box center [135, 367] width 18 height 5
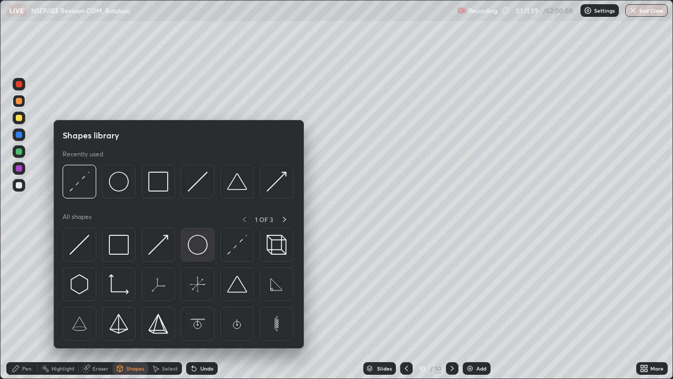
click at [195, 245] on img at bounding box center [198, 245] width 20 height 20
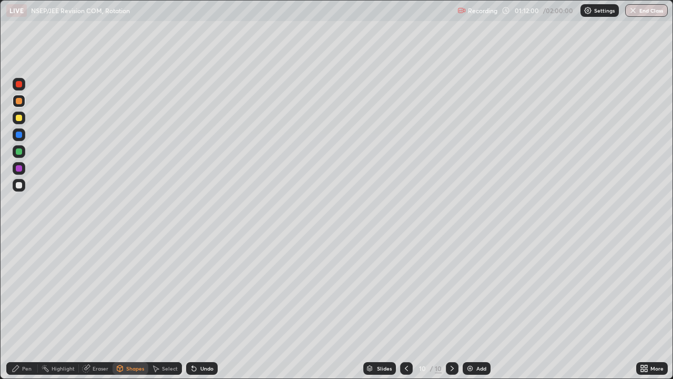
click at [19, 118] on div at bounding box center [19, 118] width 6 height 6
click at [33, 307] on div "Pen" at bounding box center [22, 368] width 32 height 13
click at [24, 186] on div at bounding box center [19, 185] width 13 height 13
click at [207, 307] on div "Undo" at bounding box center [206, 367] width 13 height 5
click at [136, 307] on div "Shapes" at bounding box center [135, 367] width 18 height 5
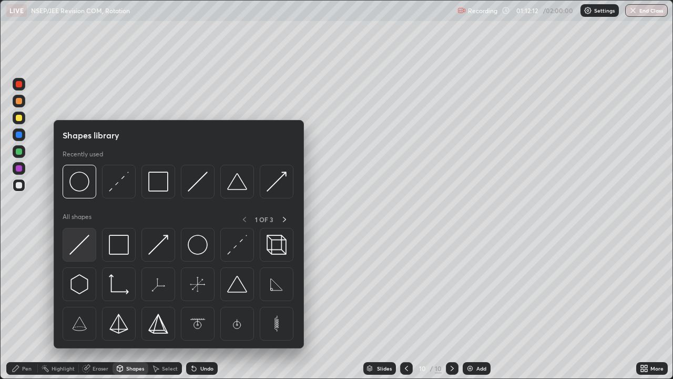
click at [88, 248] on img at bounding box center [79, 245] width 20 height 20
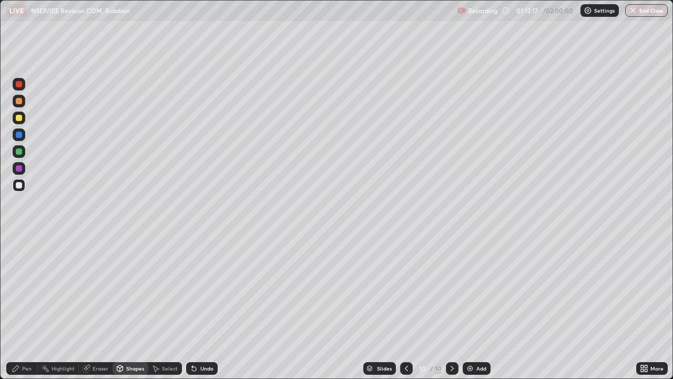
click at [33, 307] on div "Pen" at bounding box center [22, 368] width 32 height 13
click at [135, 307] on div "Shapes" at bounding box center [135, 367] width 18 height 5
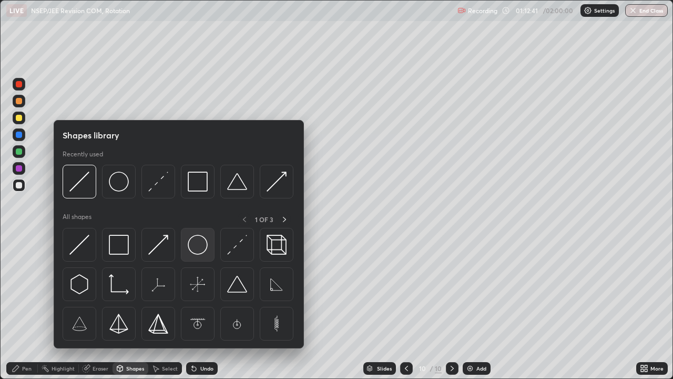
click at [198, 251] on img at bounding box center [198, 245] width 20 height 20
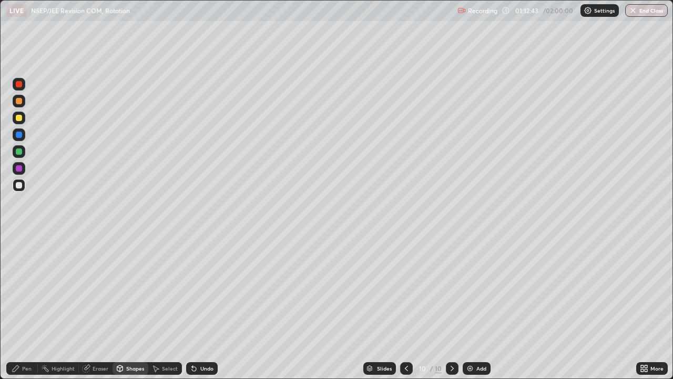
click at [23, 118] on div at bounding box center [19, 117] width 13 height 13
click at [211, 307] on div "Undo" at bounding box center [206, 367] width 13 height 5
click at [210, 307] on div "Undo" at bounding box center [206, 367] width 13 height 5
click at [30, 307] on div "Pen" at bounding box center [26, 367] width 9 height 5
click at [19, 119] on div at bounding box center [19, 118] width 6 height 6
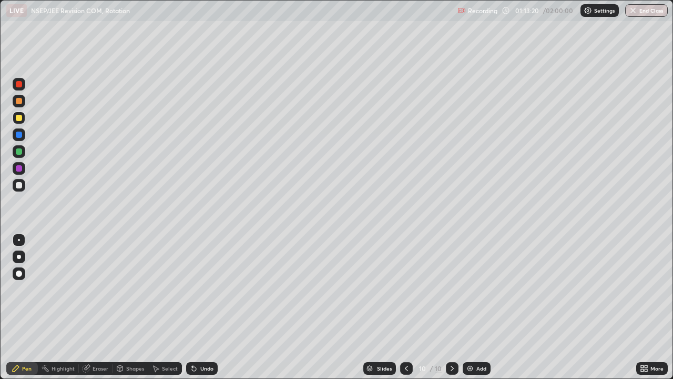
click at [23, 187] on div at bounding box center [19, 185] width 13 height 13
click at [19, 152] on div at bounding box center [19, 151] width 6 height 6
click at [202, 307] on div "Undo" at bounding box center [206, 367] width 13 height 5
click at [209, 307] on div "Undo" at bounding box center [206, 367] width 13 height 5
click at [211, 307] on div "Undo" at bounding box center [202, 368] width 32 height 13
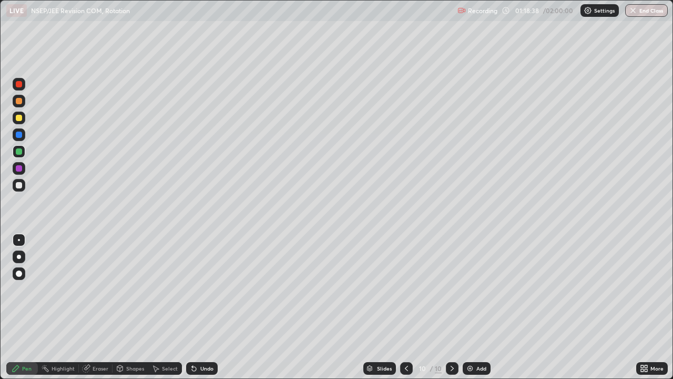
click at [204, 307] on div "Undo" at bounding box center [206, 367] width 13 height 5
click at [19, 151] on div at bounding box center [19, 151] width 6 height 6
click at [21, 187] on div at bounding box center [19, 185] width 6 height 6
click at [452, 307] on icon at bounding box center [452, 368] width 8 height 8
click at [471, 307] on img at bounding box center [470, 368] width 8 height 8
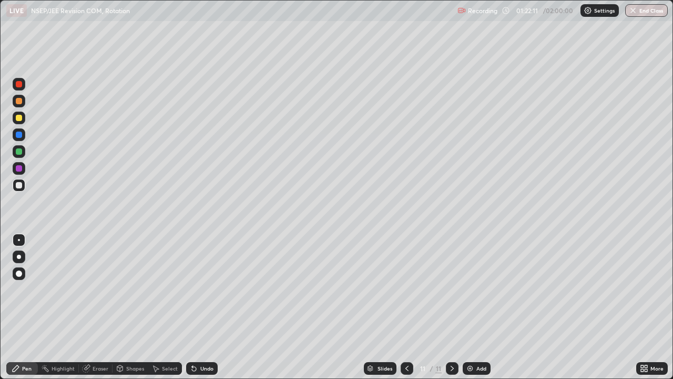
click at [20, 118] on div at bounding box center [19, 118] width 6 height 6
click at [129, 307] on div "Shapes" at bounding box center [135, 367] width 18 height 5
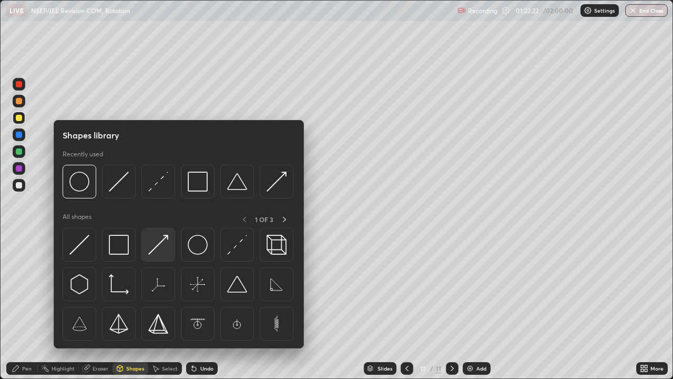
click at [151, 245] on img at bounding box center [158, 245] width 20 height 20
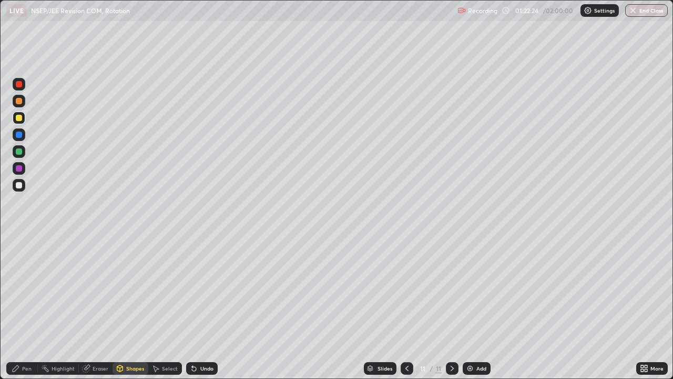
click at [19, 151] on div at bounding box center [19, 151] width 6 height 6
click at [19, 185] on div at bounding box center [19, 185] width 6 height 6
click at [29, 307] on div "Pen" at bounding box center [26, 367] width 9 height 5
click at [18, 152] on div at bounding box center [19, 151] width 6 height 6
click at [192, 307] on icon at bounding box center [194, 369] width 4 height 4
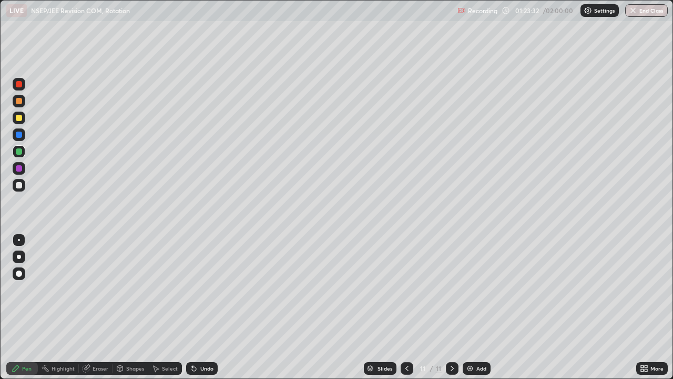
click at [192, 307] on icon at bounding box center [194, 369] width 4 height 4
click at [192, 307] on icon at bounding box center [192, 365] width 1 height 1
click at [133, 307] on div "Shapes" at bounding box center [135, 367] width 18 height 5
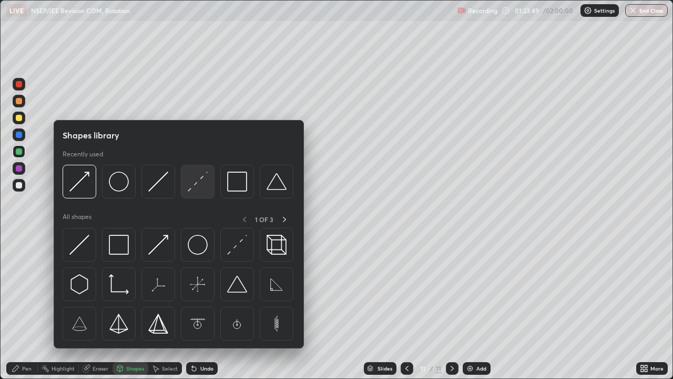
click at [194, 186] on img at bounding box center [198, 181] width 20 height 20
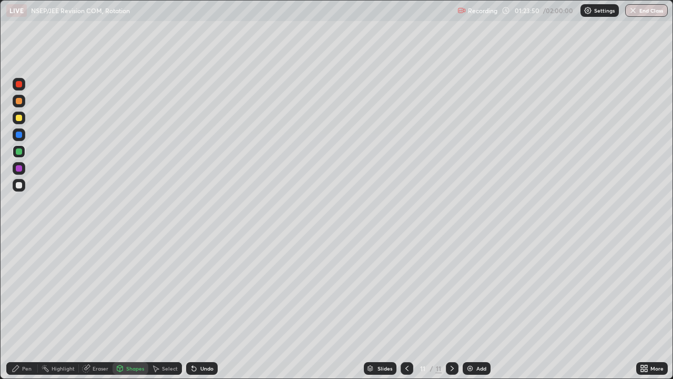
click at [21, 101] on div at bounding box center [19, 101] width 6 height 6
click at [34, 307] on div "Pen" at bounding box center [22, 368] width 32 height 13
click at [21, 154] on div at bounding box center [19, 151] width 6 height 6
click at [23, 186] on div at bounding box center [19, 185] width 13 height 13
click at [643, 12] on button "End Class" at bounding box center [646, 10] width 43 height 13
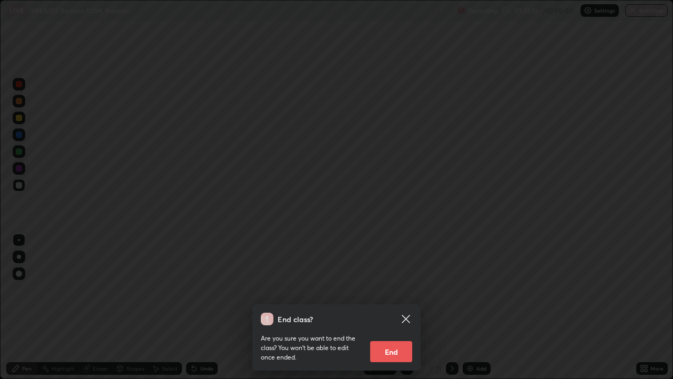
click at [390, 307] on button "End" at bounding box center [391, 351] width 42 height 21
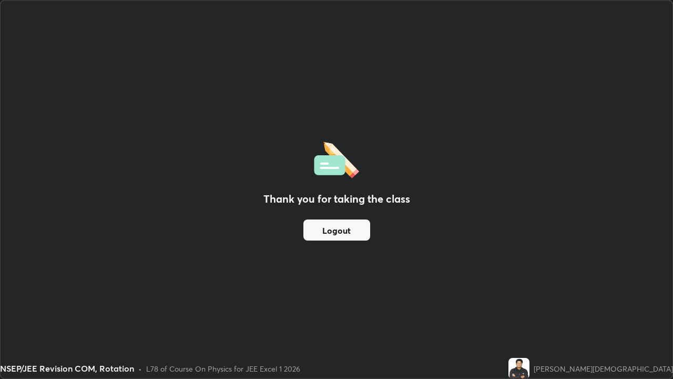
click at [324, 227] on button "Logout" at bounding box center [336, 229] width 67 height 21
